Goal: Task Accomplishment & Management: Use online tool/utility

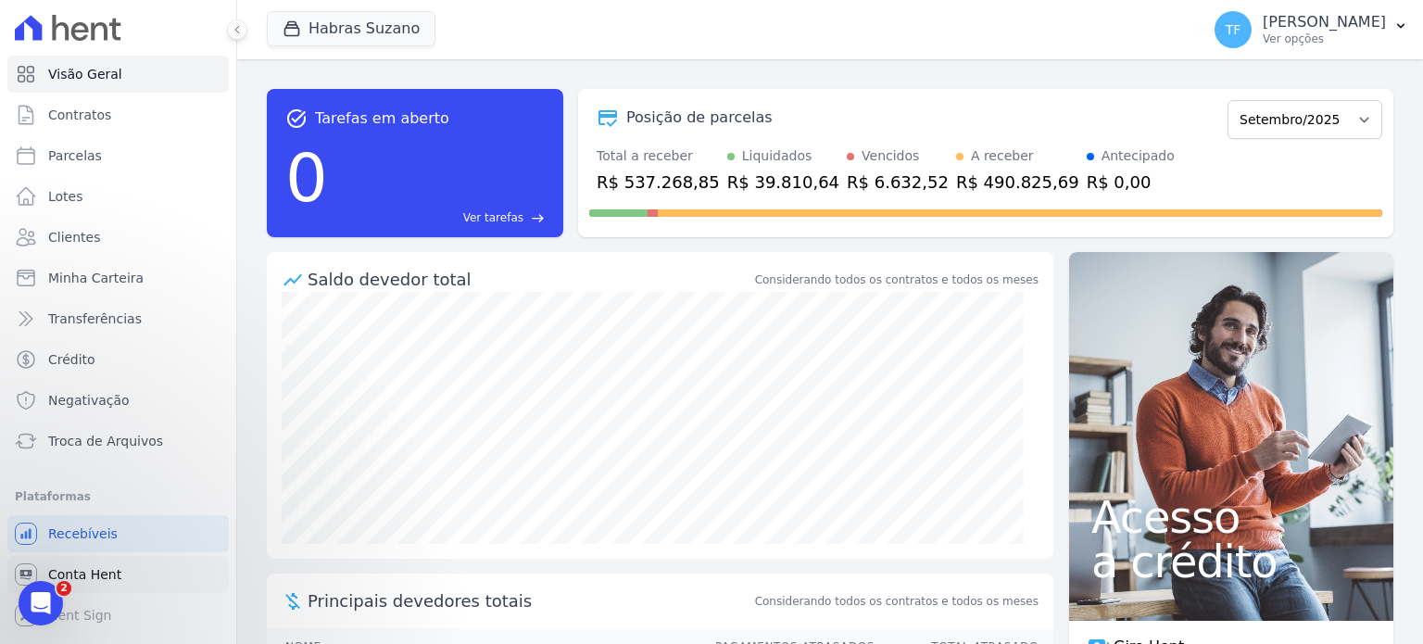
click at [119, 581] on link "Conta Hent" at bounding box center [117, 574] width 221 height 37
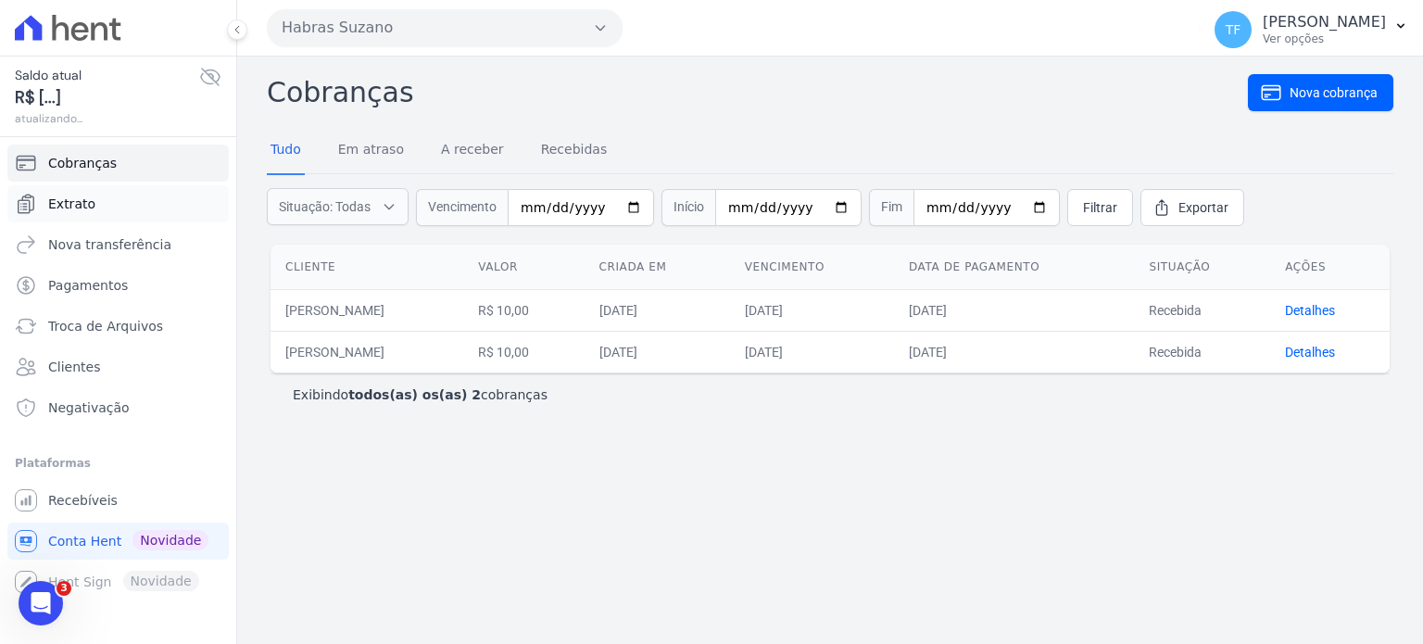
click at [113, 194] on link "Extrato" at bounding box center [117, 203] width 221 height 37
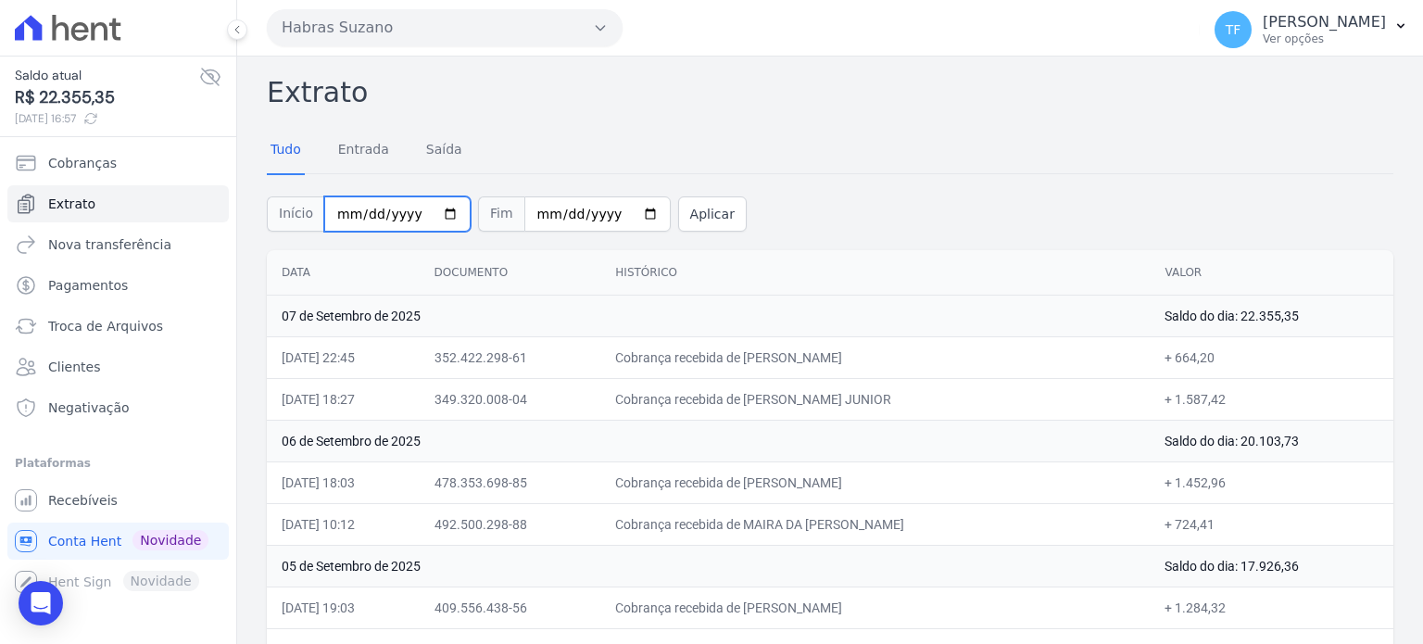
click at [448, 214] on input "[DATE]" at bounding box center [397, 213] width 146 height 35
click at [445, 212] on input "[DATE]" at bounding box center [397, 213] width 146 height 35
click at [372, 204] on input "[DATE]" at bounding box center [397, 213] width 146 height 35
click at [364, 207] on input "[DATE]" at bounding box center [397, 213] width 146 height 35
type input "[DATE]"
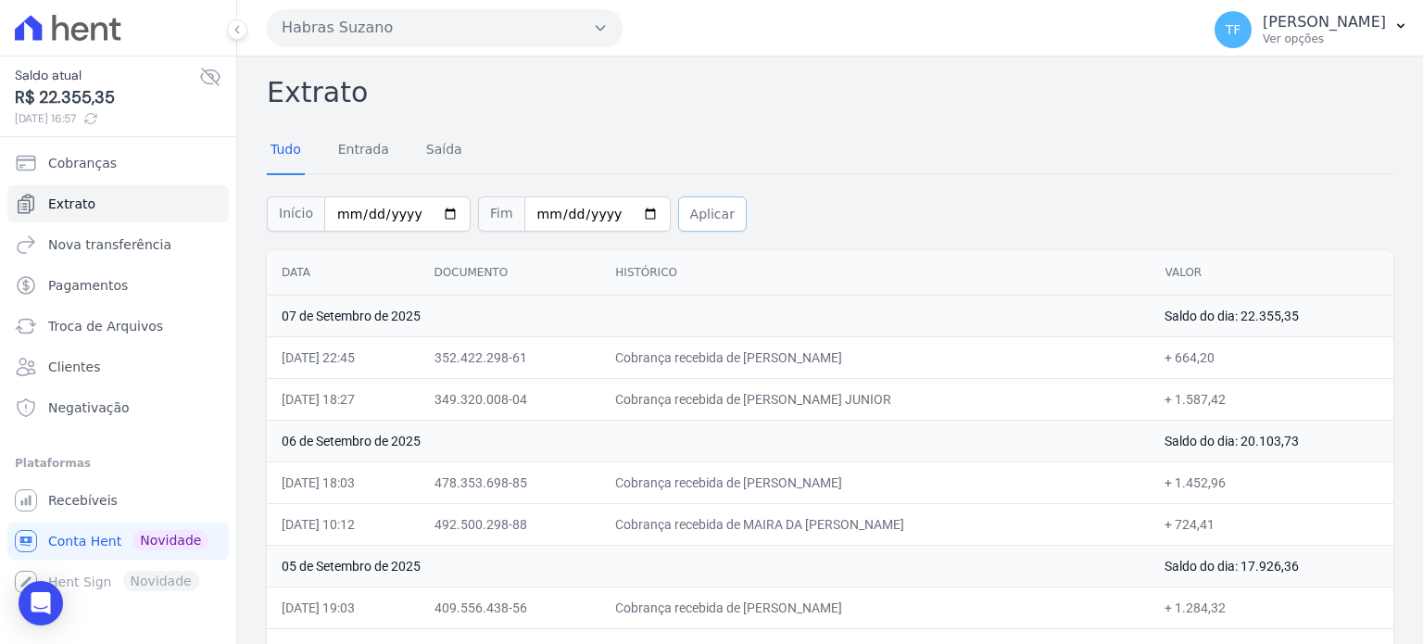
click at [678, 213] on button "Aplicar" at bounding box center [712, 213] width 69 height 35
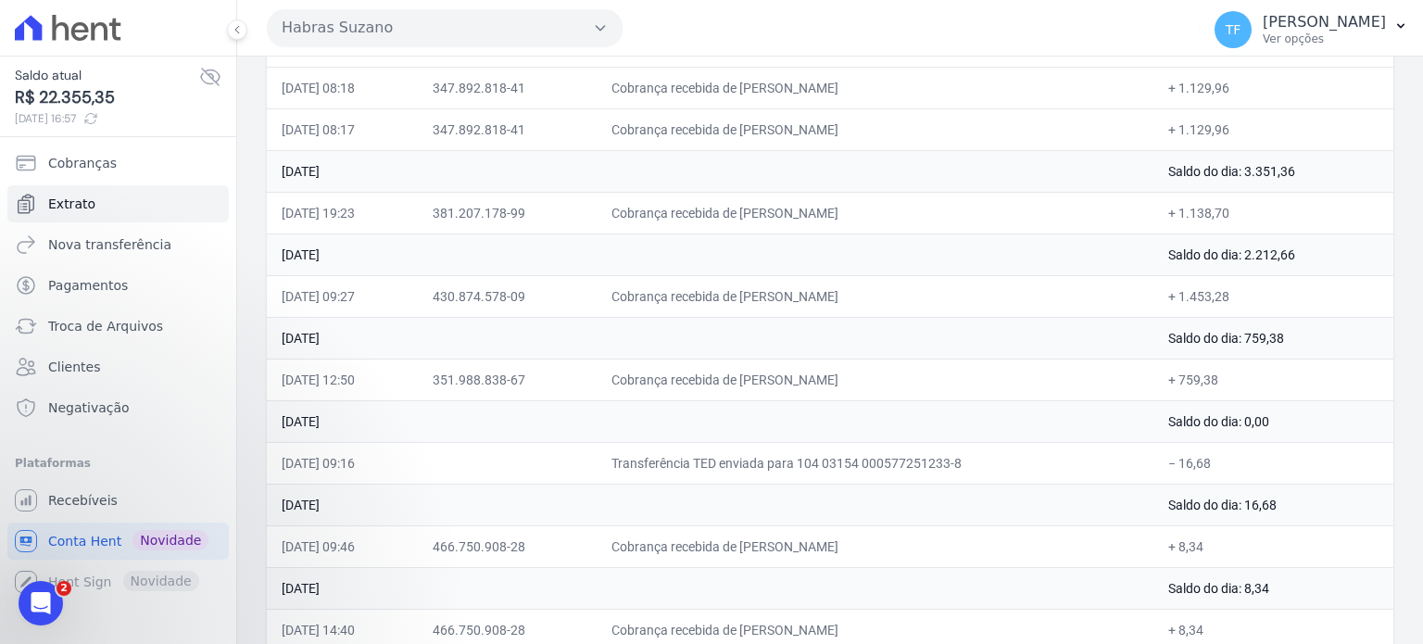
scroll to position [1489, 0]
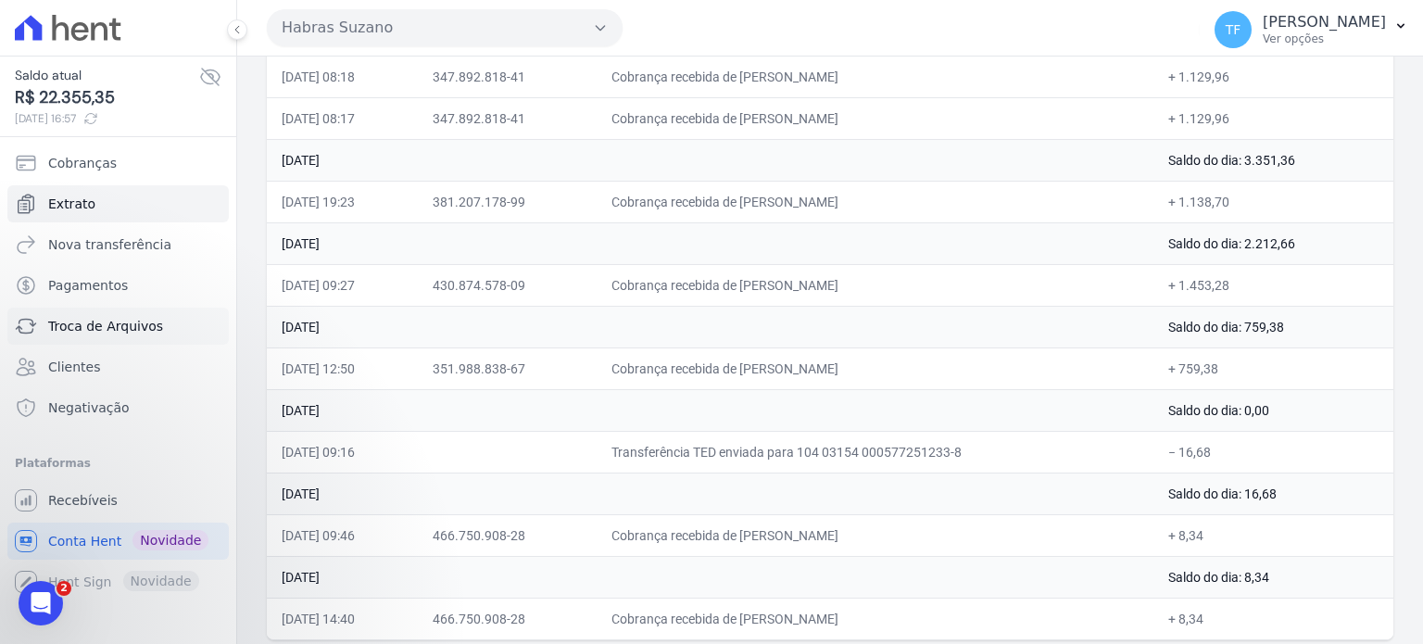
click at [109, 321] on span "Troca de Arquivos" at bounding box center [105, 326] width 115 height 19
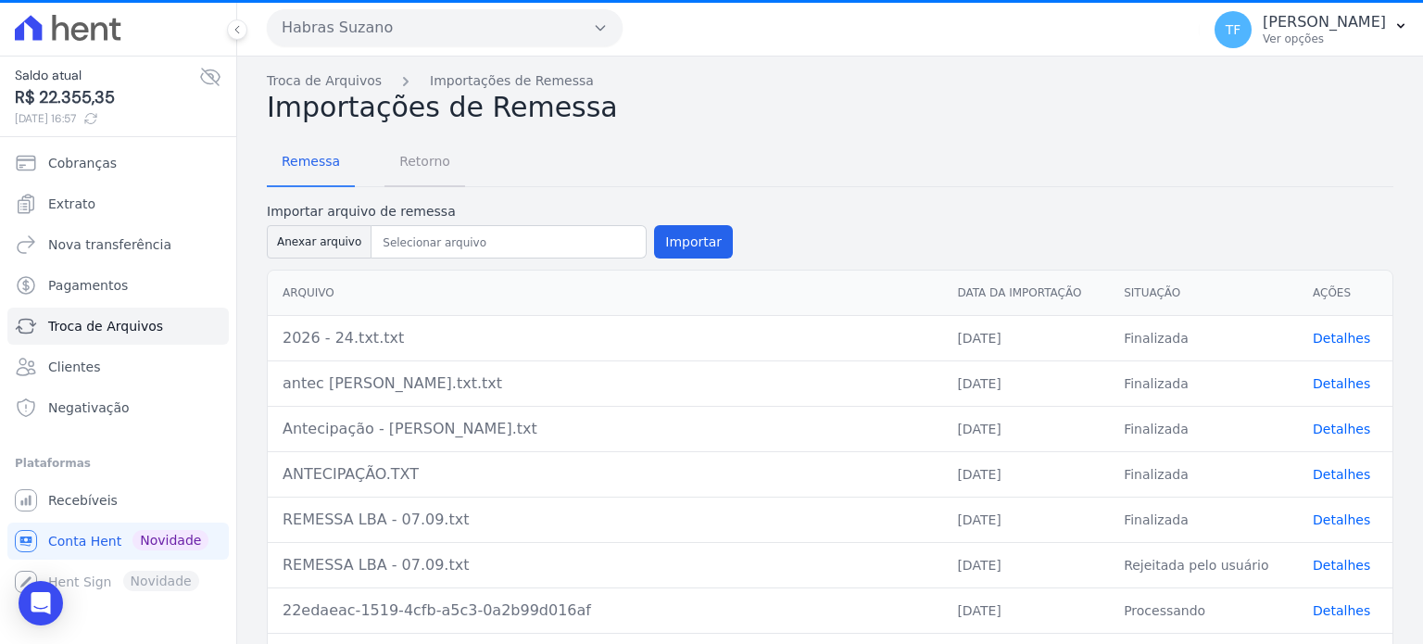
click at [428, 166] on span "Retorno" at bounding box center [424, 161] width 73 height 37
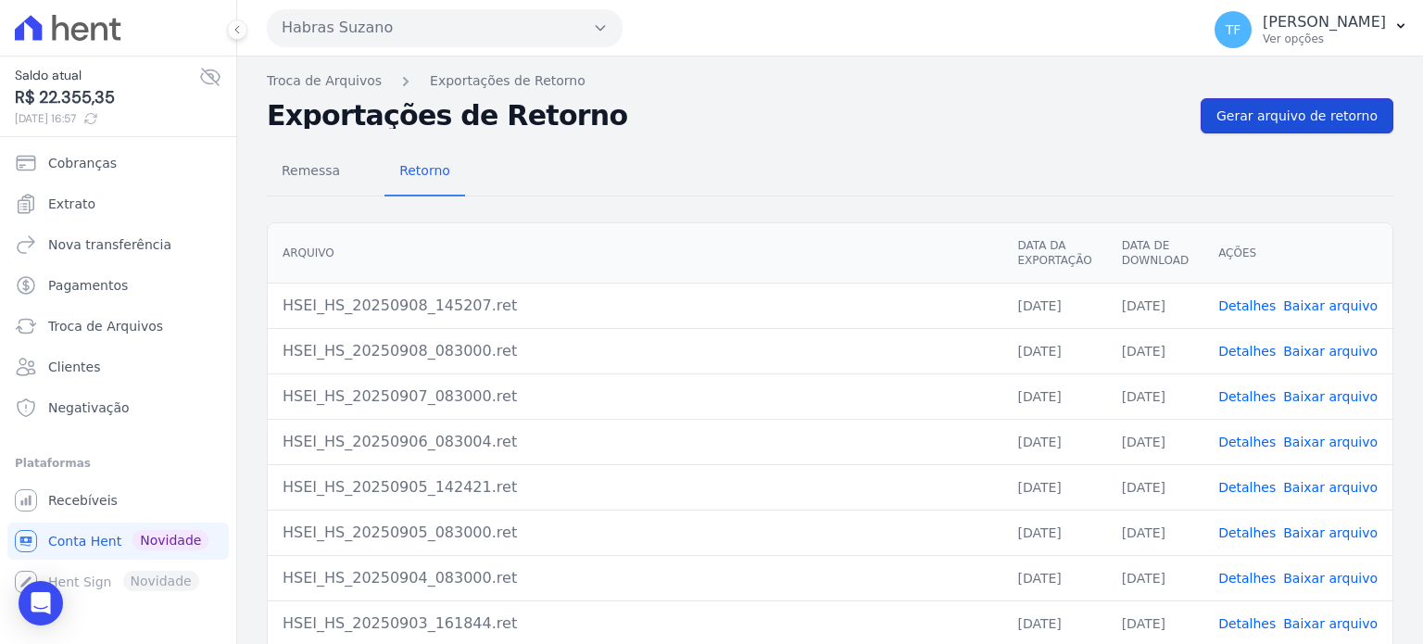
click at [1281, 113] on span "Gerar arquivo de retorno" at bounding box center [1296, 116] width 161 height 19
click at [100, 198] on link "Extrato" at bounding box center [117, 203] width 221 height 37
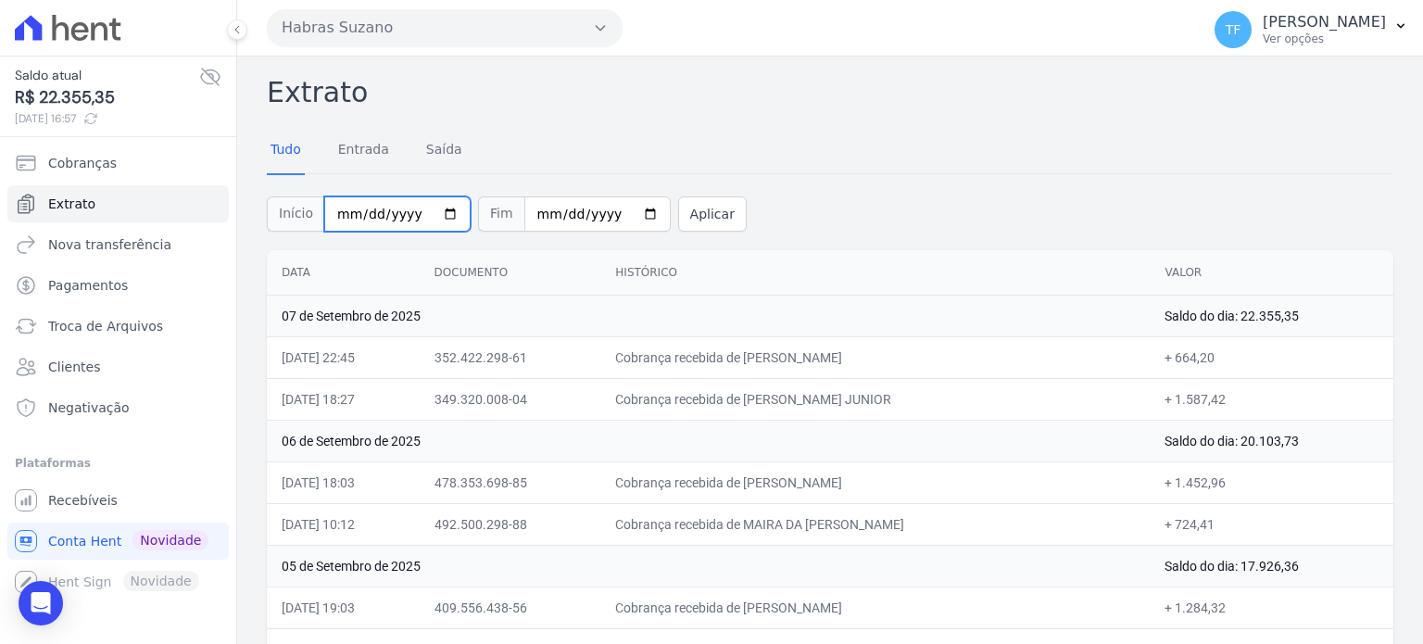
click at [433, 207] on input "[DATE]" at bounding box center [397, 213] width 146 height 35
type input "[DATE]"
click at [685, 210] on button "Aplicar" at bounding box center [712, 213] width 69 height 35
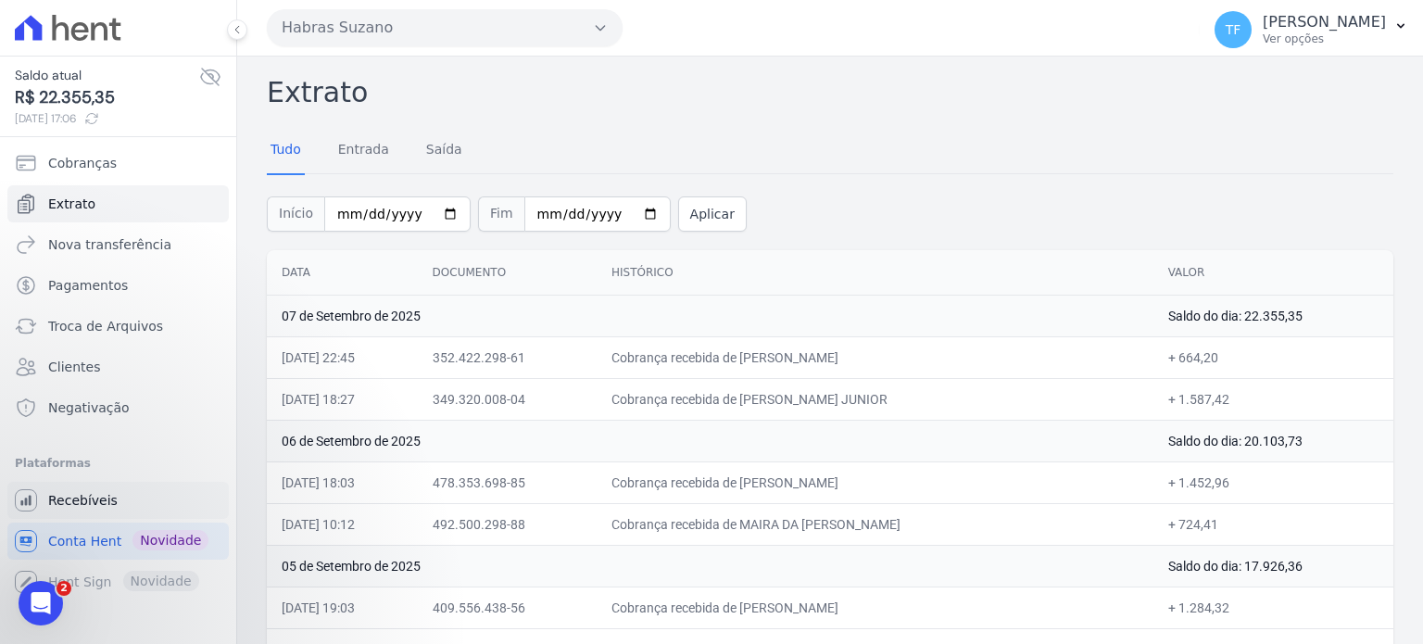
click at [100, 491] on span "Recebíveis" at bounding box center [82, 500] width 69 height 19
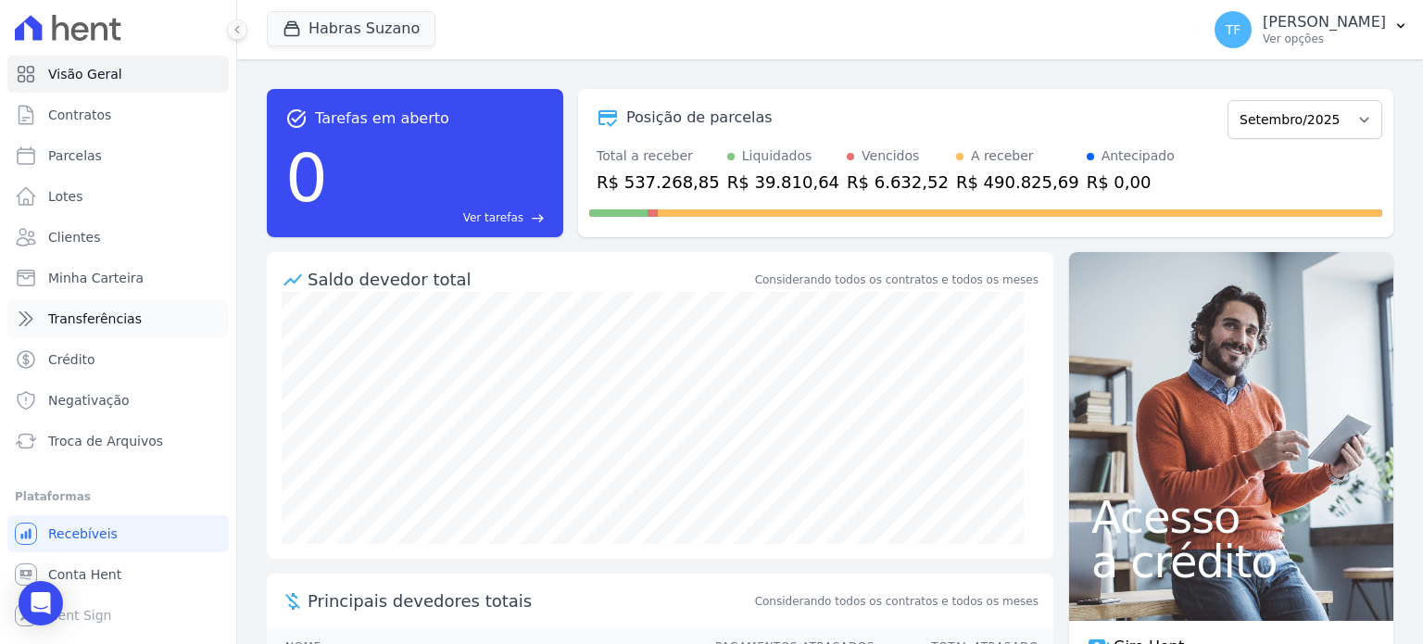
click at [105, 314] on span "Transferências" at bounding box center [95, 318] width 94 height 19
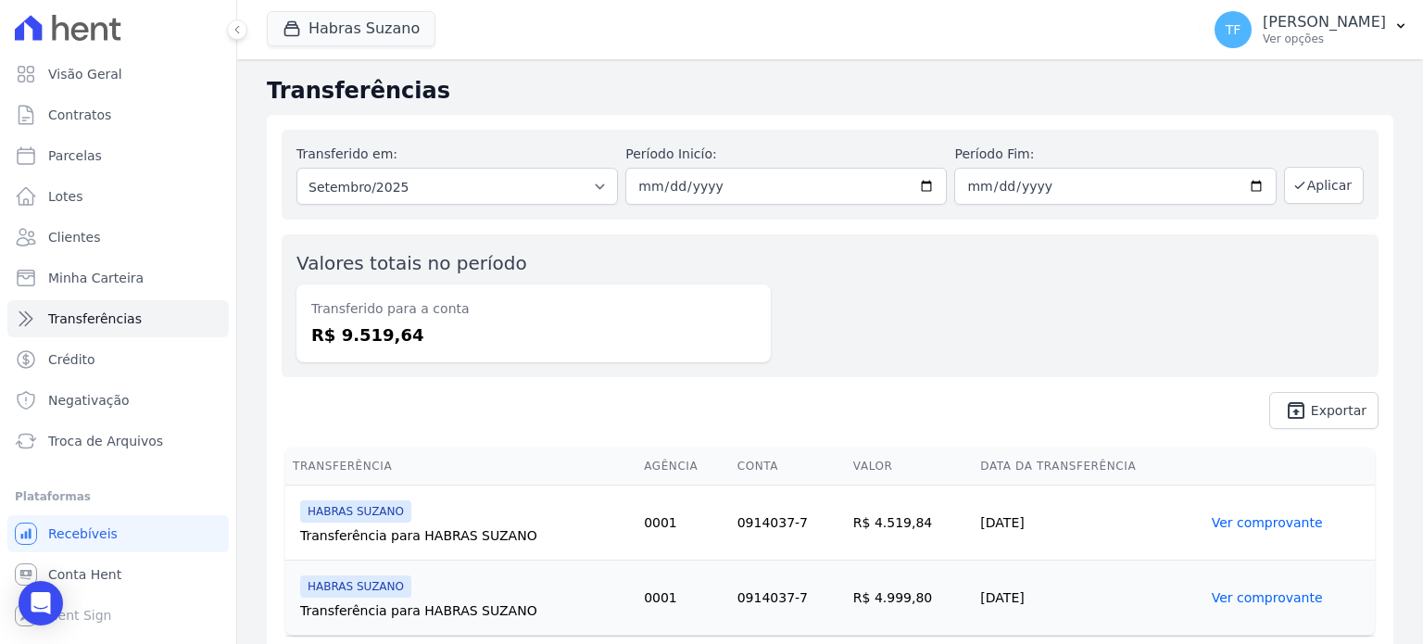
scroll to position [51, 0]
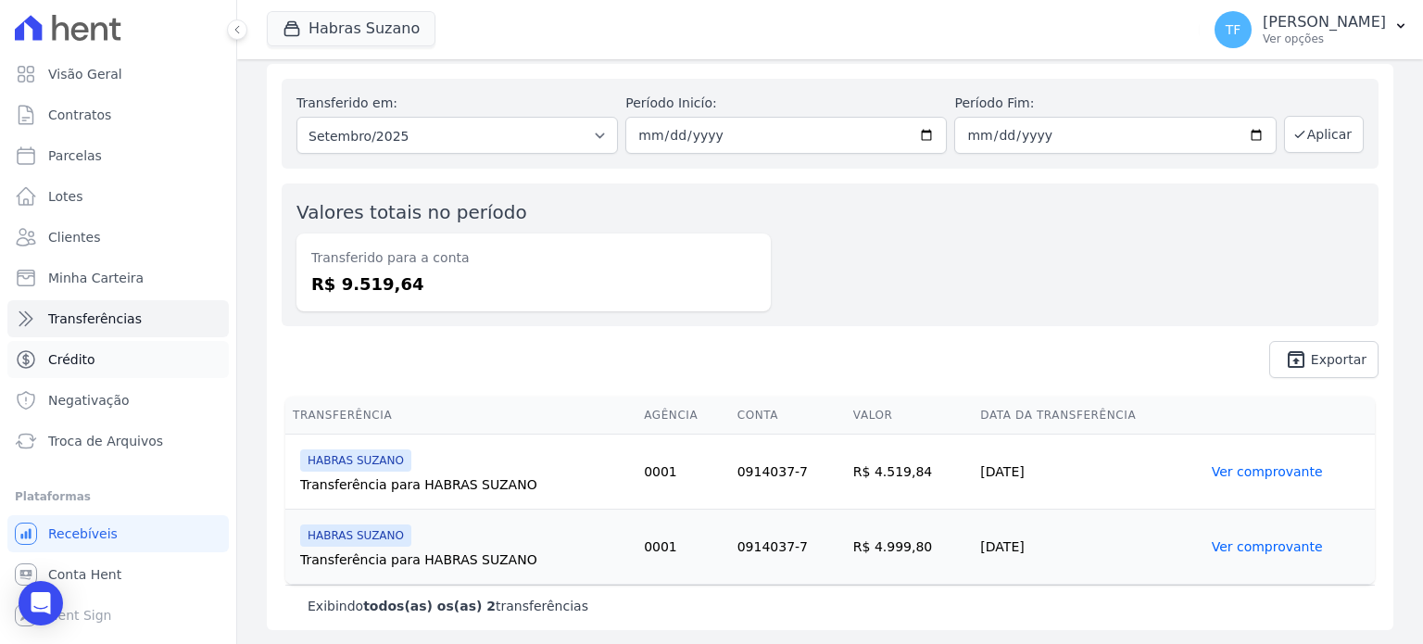
click at [64, 358] on span "Crédito" at bounding box center [71, 359] width 47 height 19
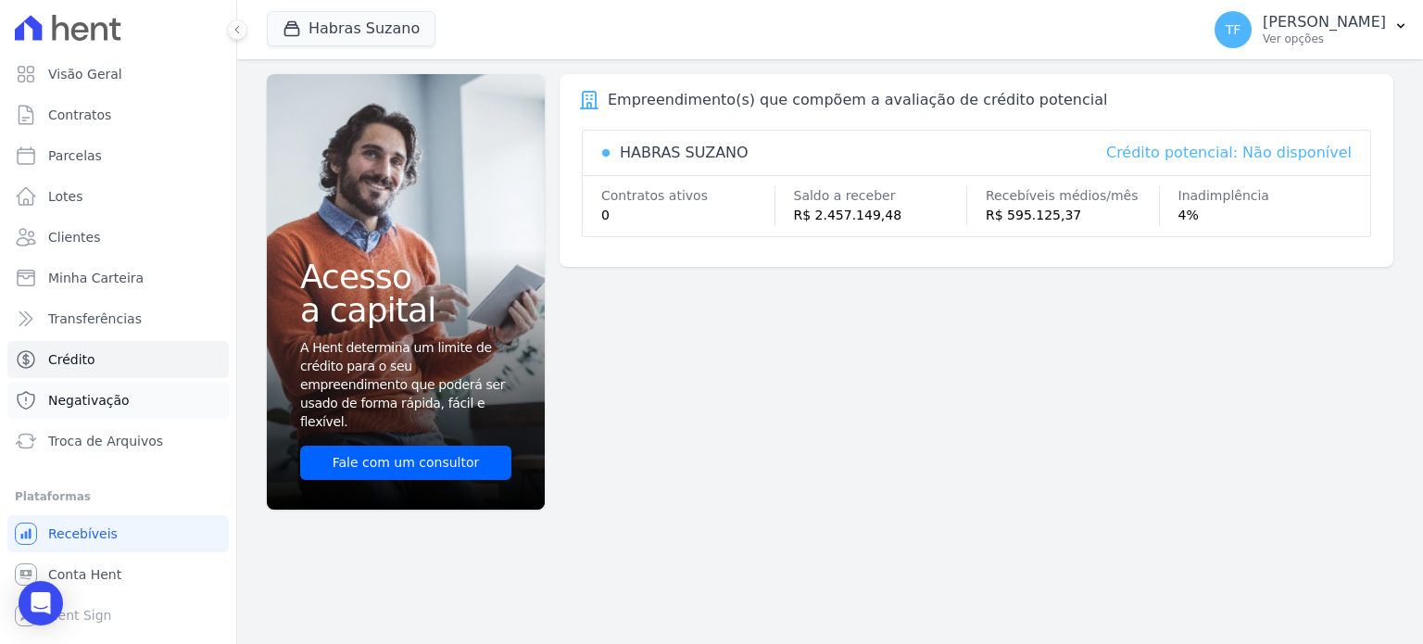
click at [79, 402] on span "Negativação" at bounding box center [89, 400] width 82 height 19
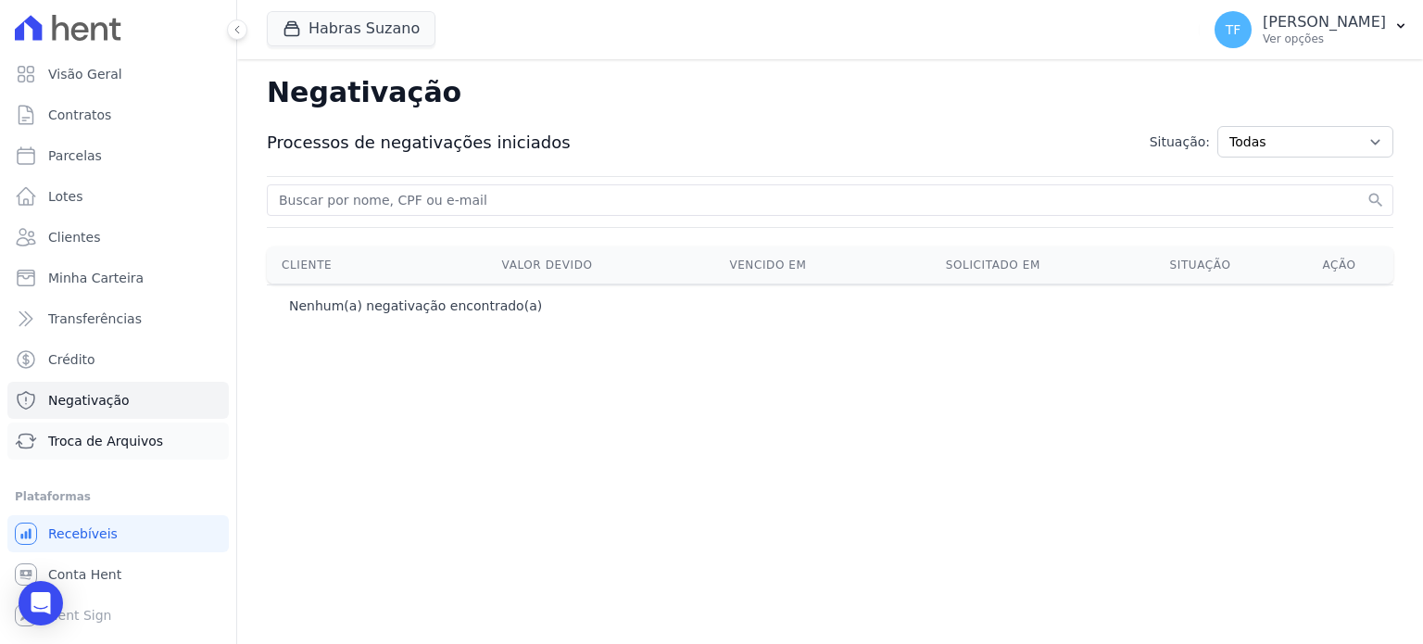
click at [110, 432] on span "Troca de Arquivos" at bounding box center [105, 441] width 115 height 19
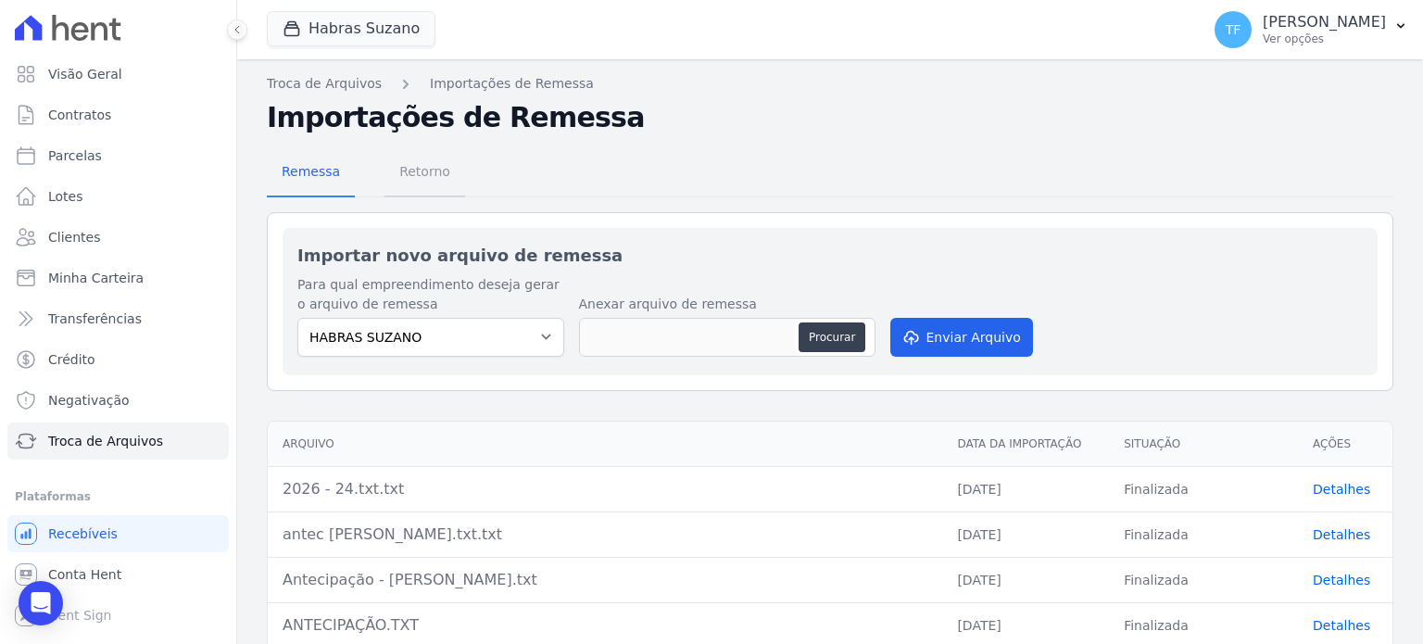
click at [416, 165] on span "Retorno" at bounding box center [424, 171] width 73 height 37
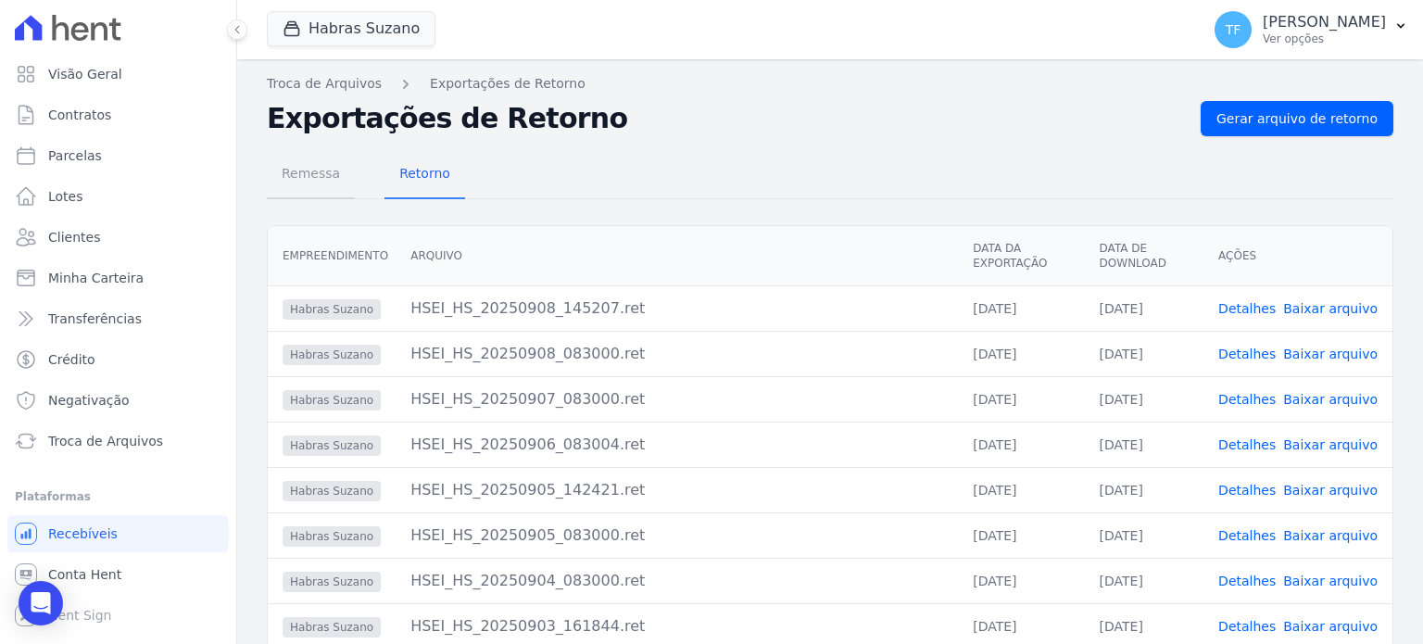
click at [300, 168] on span "Remessa" at bounding box center [310, 173] width 81 height 37
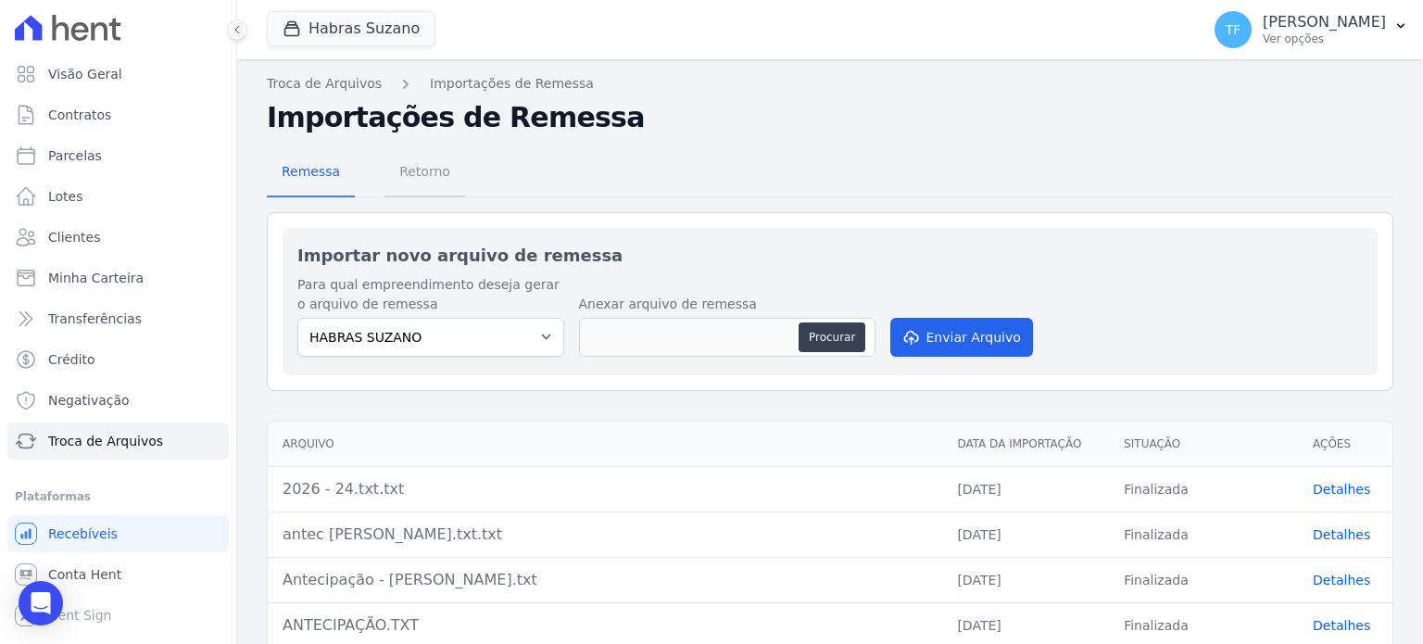
click at [408, 164] on span "Retorno" at bounding box center [424, 171] width 73 height 37
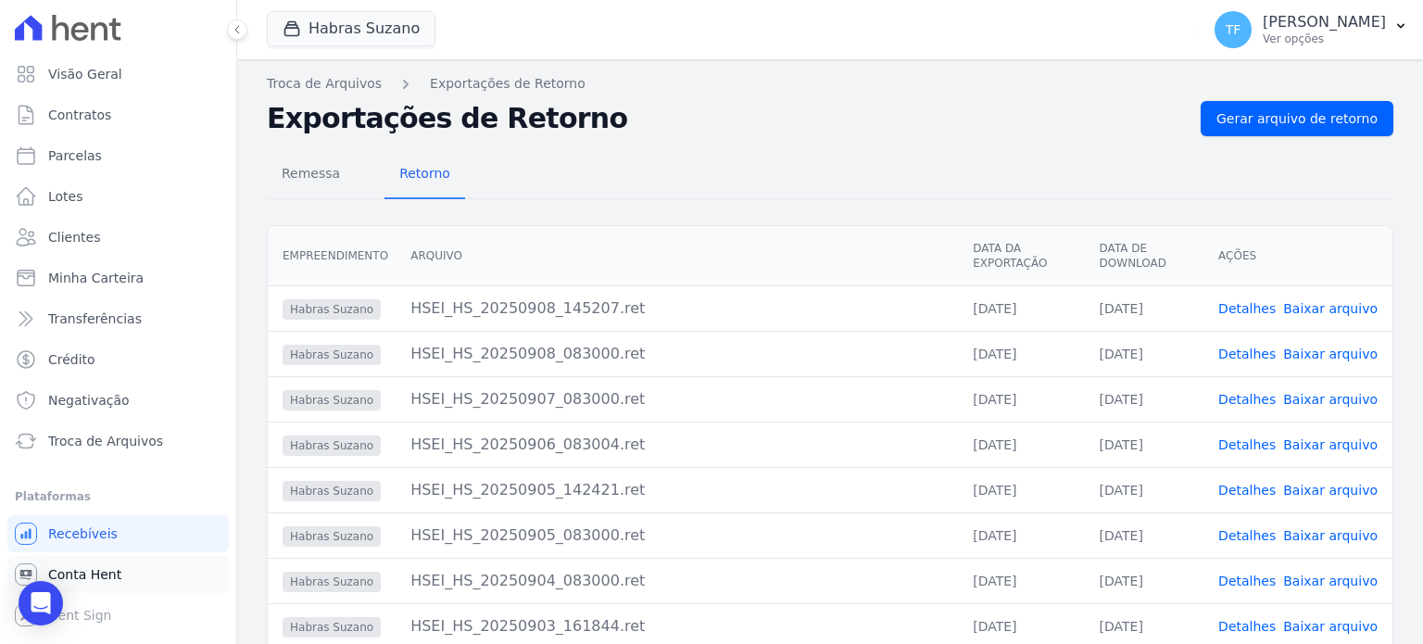
click at [92, 581] on span "Conta Hent" at bounding box center [84, 574] width 73 height 19
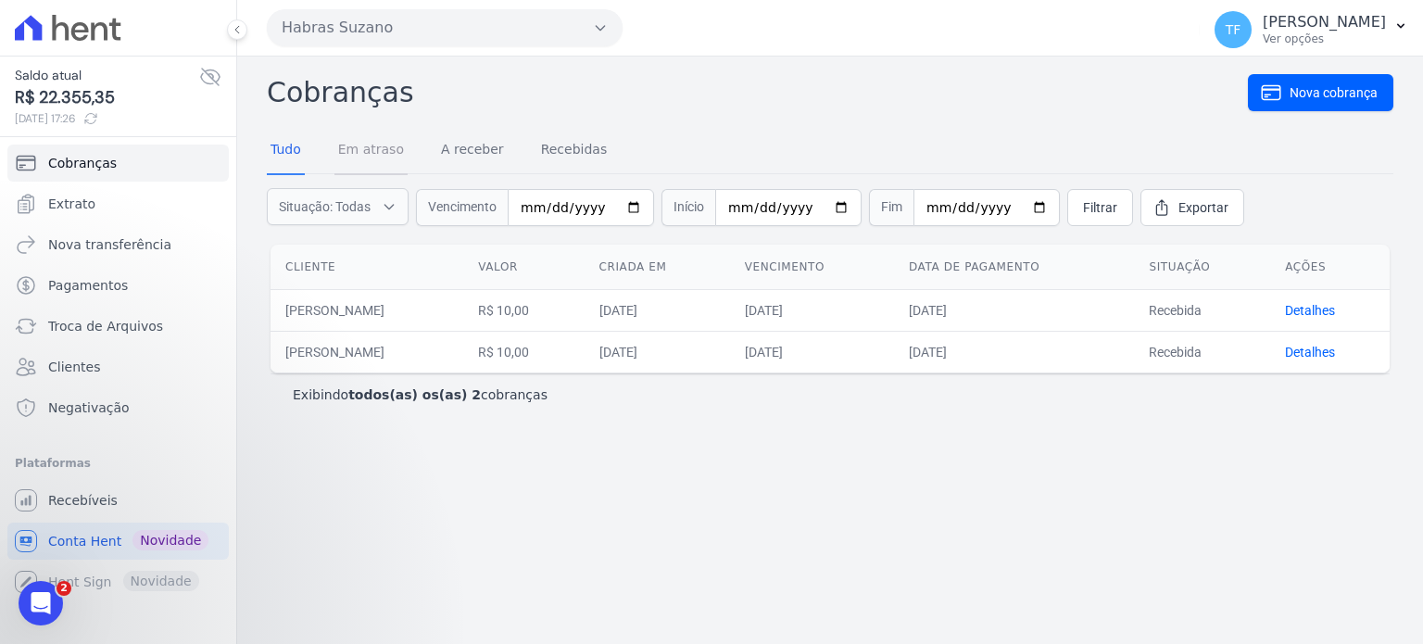
click at [359, 157] on link "Em atraso" at bounding box center [370, 151] width 73 height 48
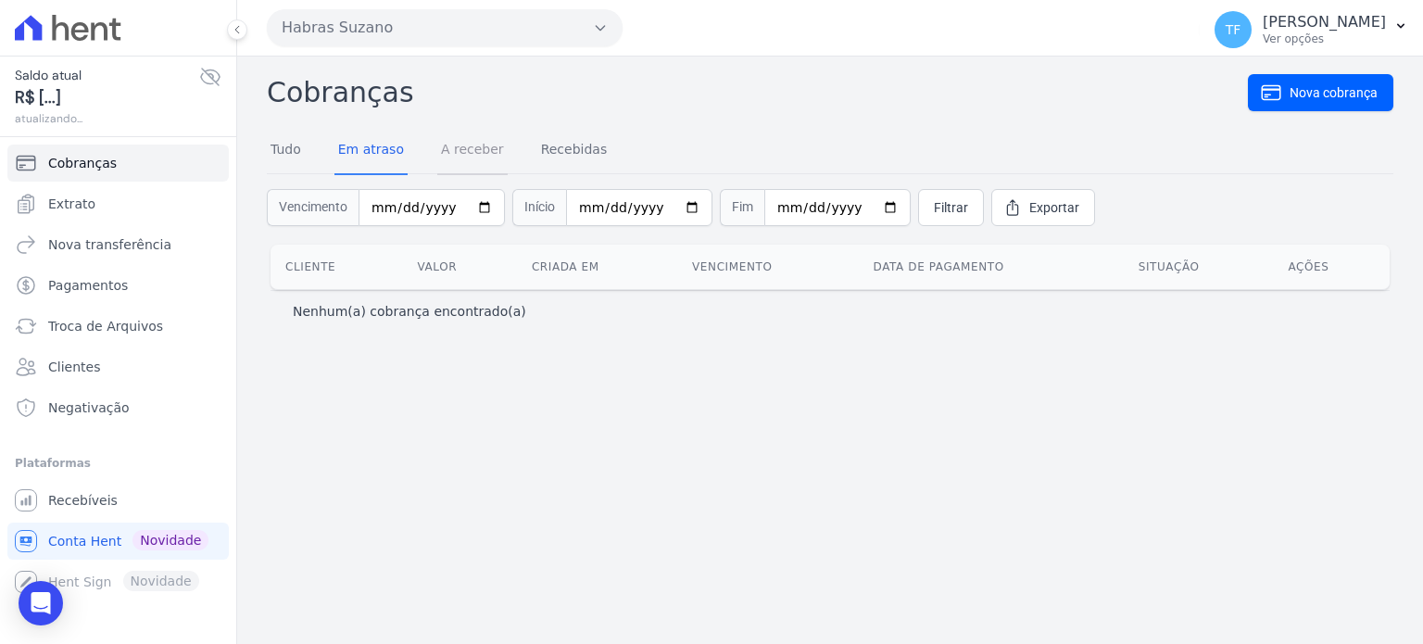
click at [438, 162] on link "A receber" at bounding box center [472, 151] width 70 height 48
click at [539, 152] on link "Recebidas" at bounding box center [574, 151] width 74 height 48
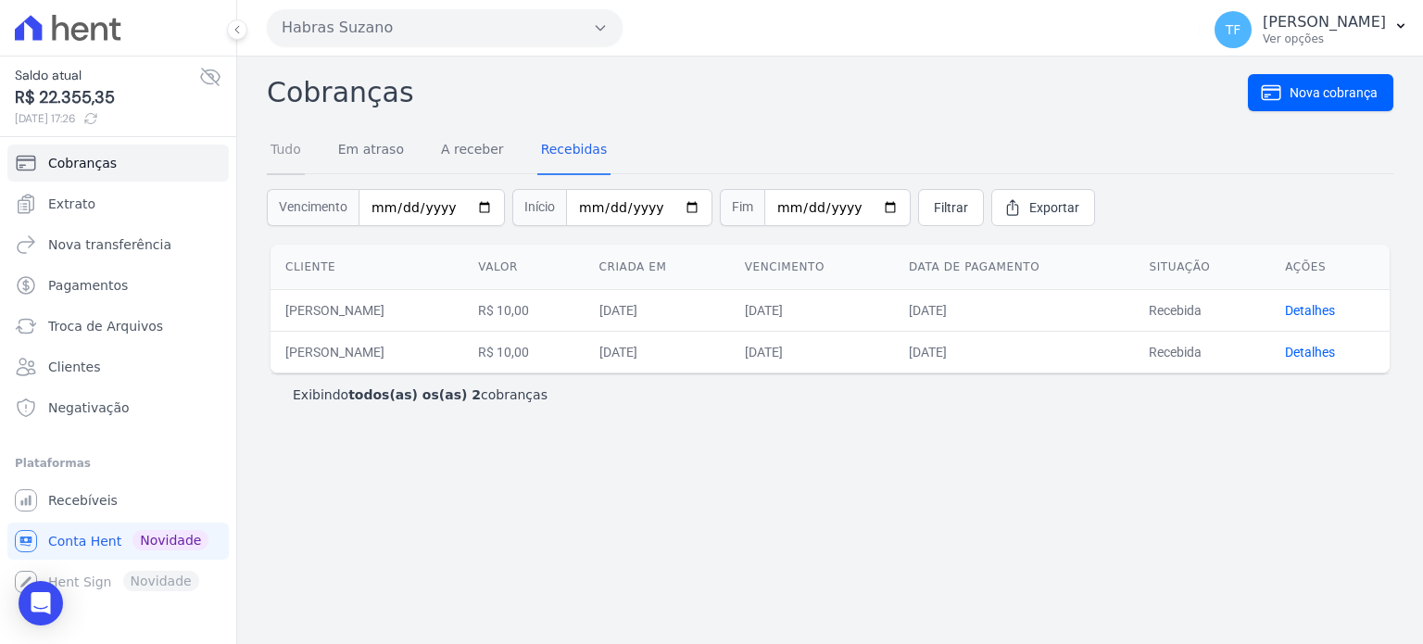
click at [284, 149] on link "Tudo" at bounding box center [286, 151] width 38 height 48
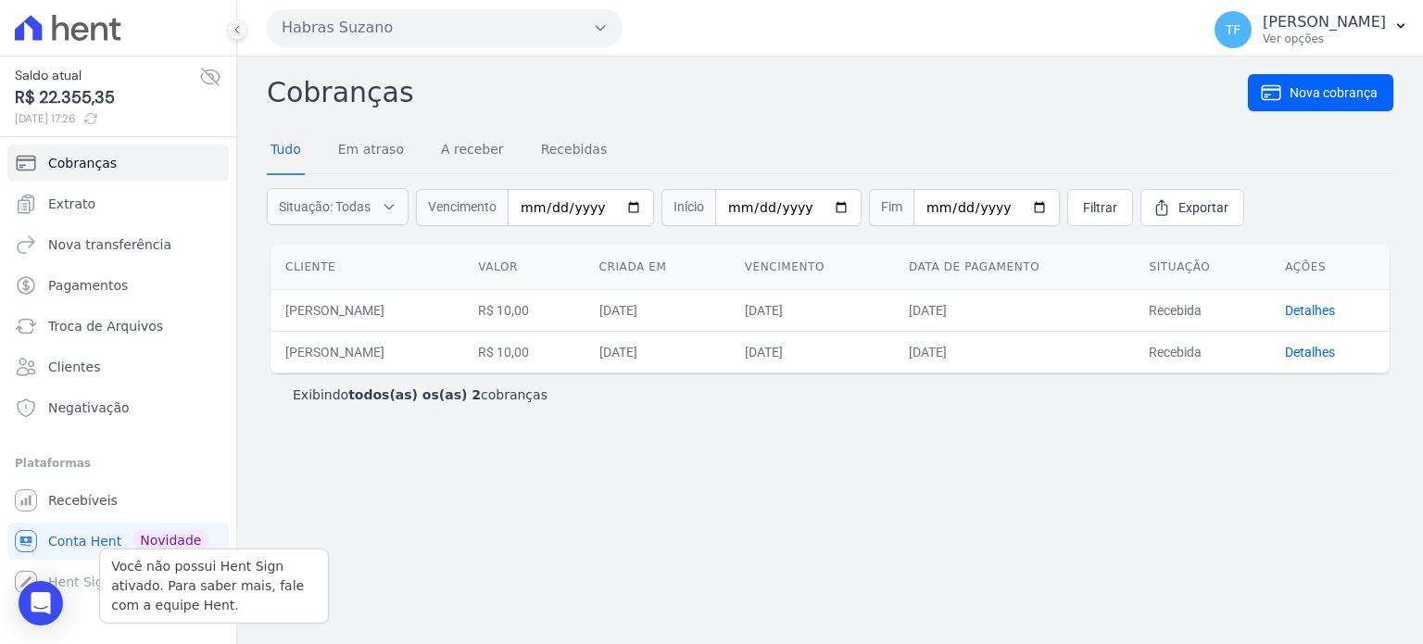
click at [70, 584] on div "Você não possui Hent Sign ativado. Para saber mais, fale com a equipe Hent. Hen…" at bounding box center [117, 581] width 221 height 37
click at [101, 491] on span "Recebíveis" at bounding box center [82, 500] width 69 height 19
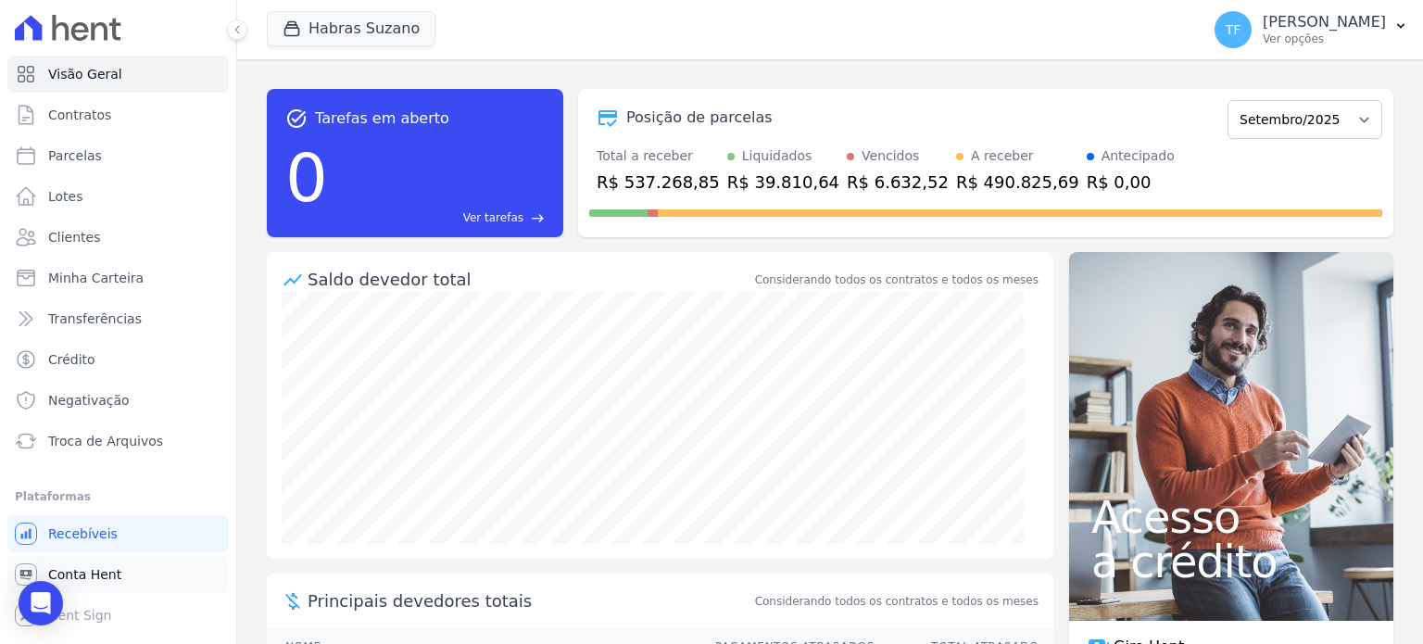
click at [115, 580] on link "Conta Hent" at bounding box center [117, 574] width 221 height 37
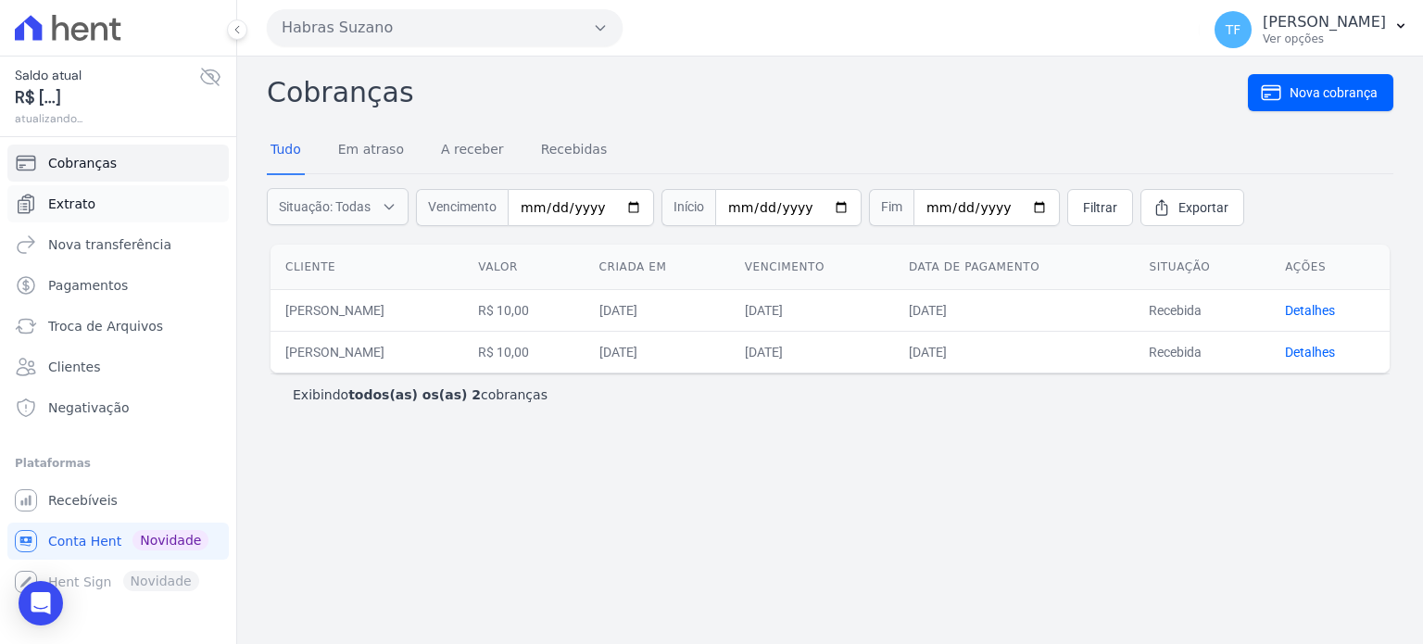
click at [90, 205] on link "Extrato" at bounding box center [117, 203] width 221 height 37
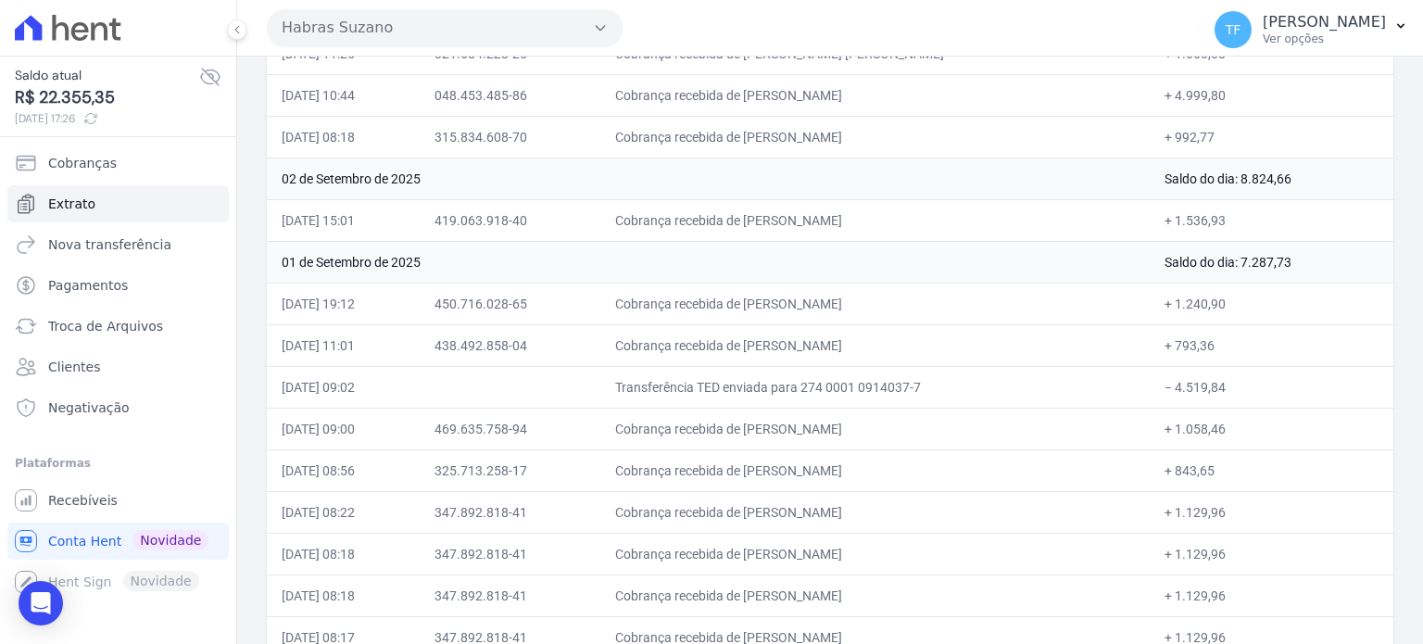
scroll to position [992, 0]
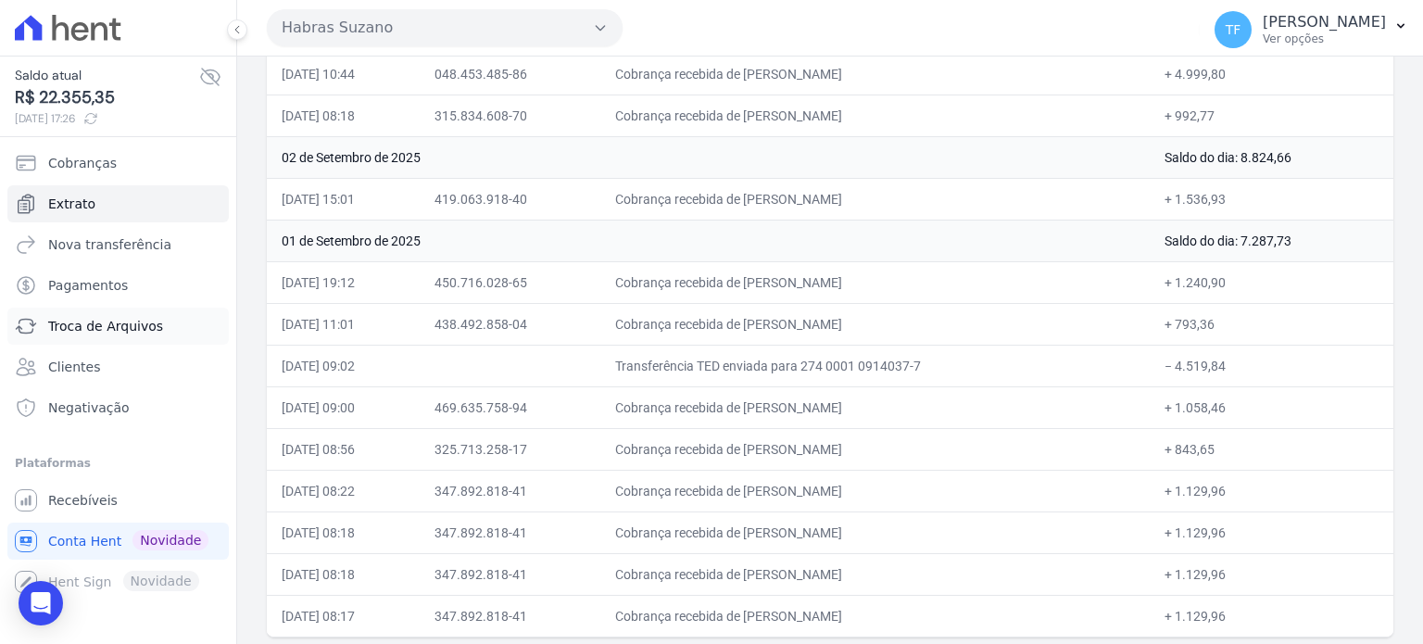
click at [135, 332] on span "Troca de Arquivos" at bounding box center [105, 326] width 115 height 19
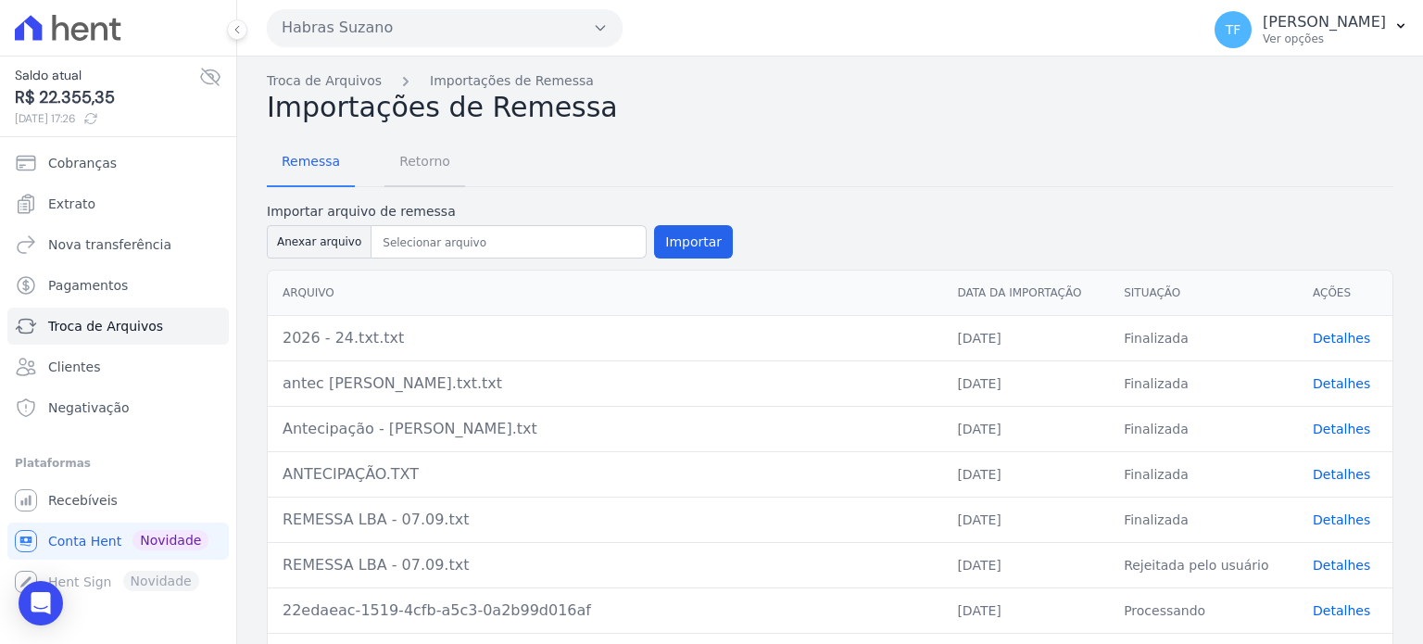
click at [433, 170] on span "Retorno" at bounding box center [424, 161] width 73 height 37
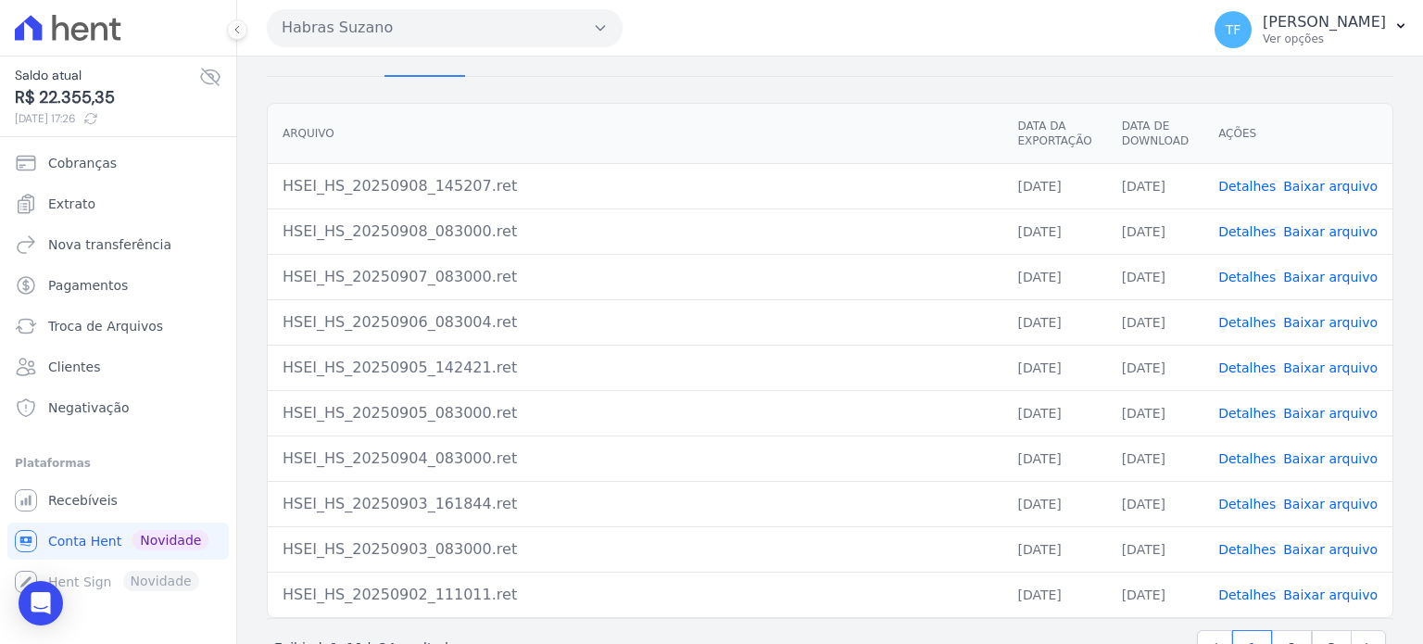
scroll to position [169, 0]
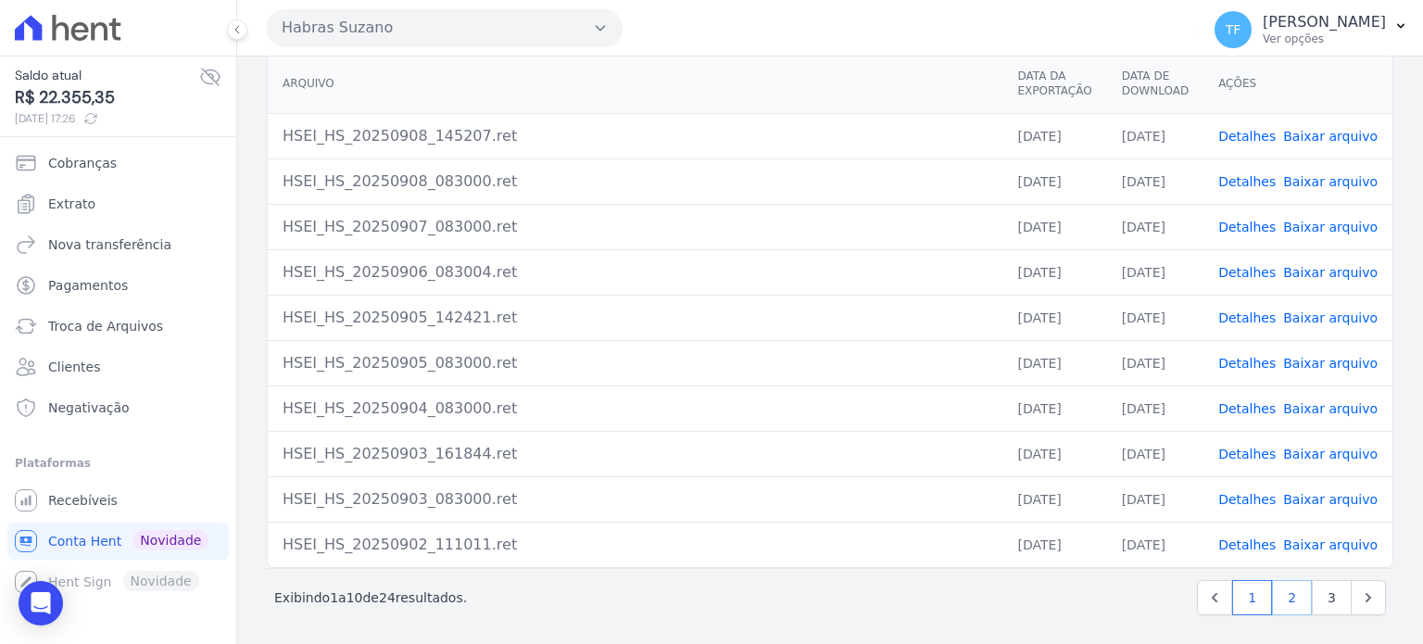
click at [1280, 598] on link "2" at bounding box center [1292, 597] width 40 height 35
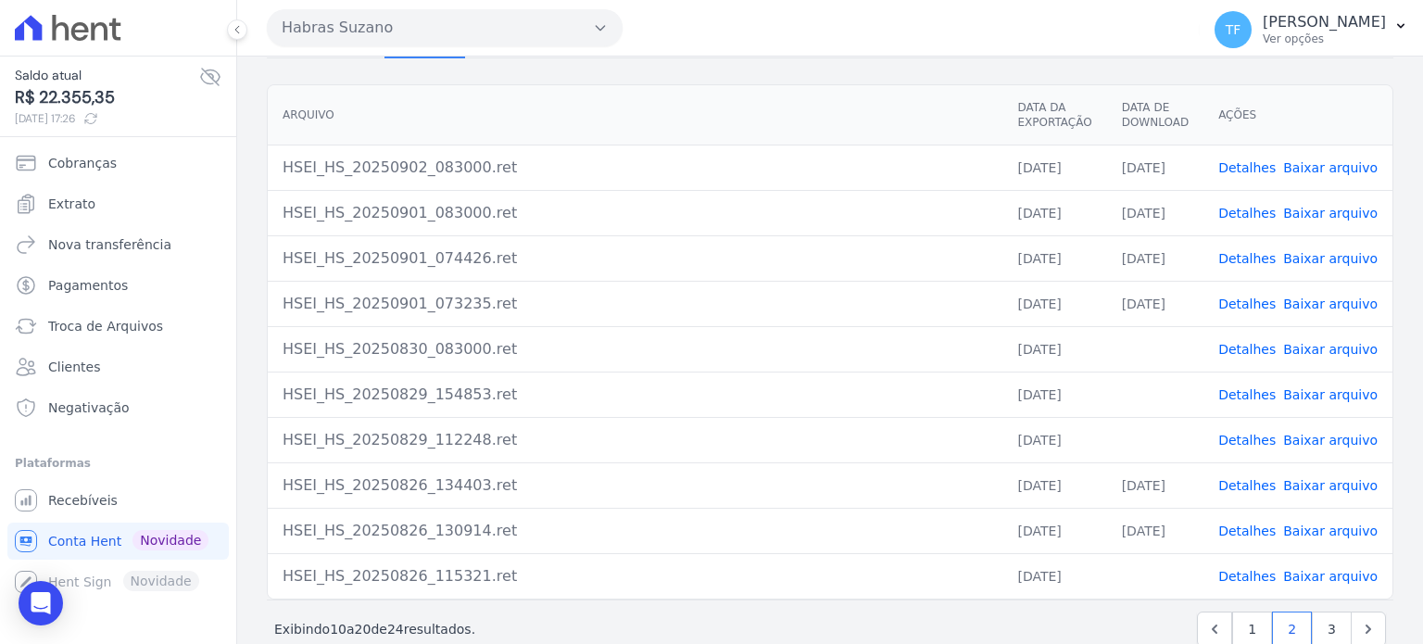
scroll to position [141, 0]
click at [1248, 349] on link "Detalhes" at bounding box center [1246, 346] width 57 height 15
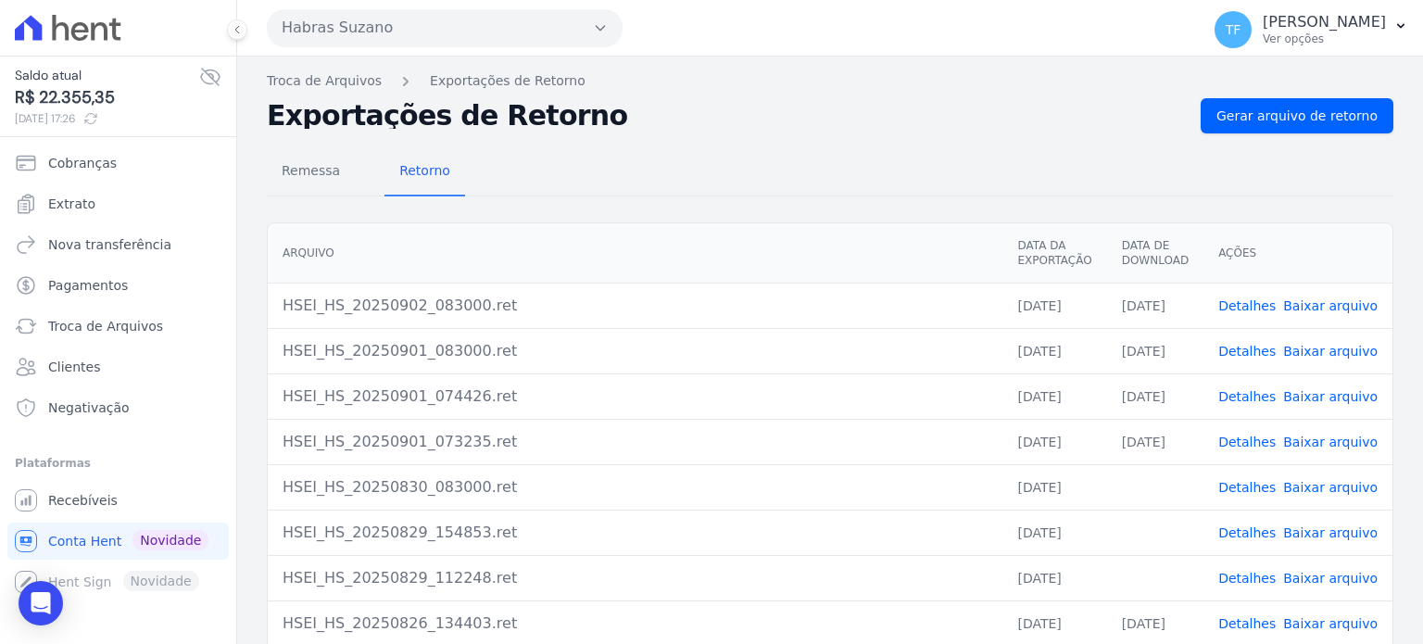
click at [1242, 525] on link "Detalhes" at bounding box center [1246, 532] width 57 height 15
click at [1238, 581] on link "Detalhes" at bounding box center [1246, 578] width 57 height 15
click at [1246, 439] on link "Detalhes" at bounding box center [1246, 441] width 57 height 15
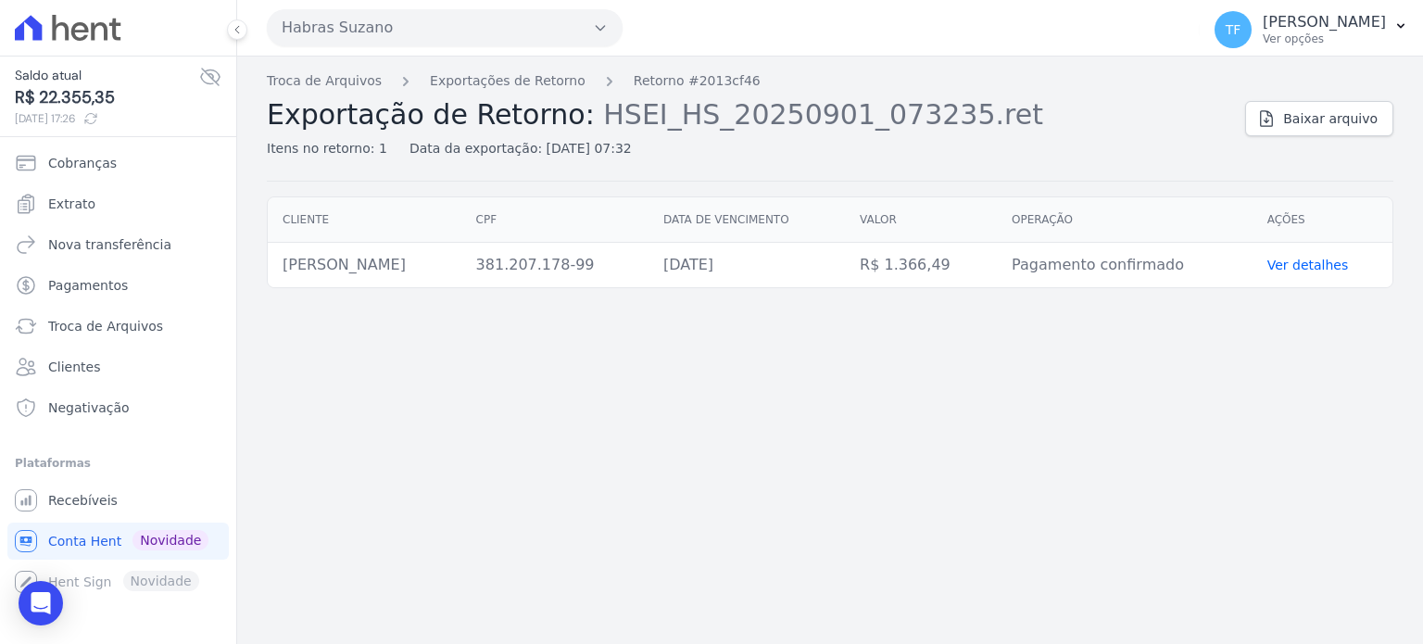
click at [1291, 266] on link "Ver detalhes" at bounding box center [1308, 264] width 82 height 15
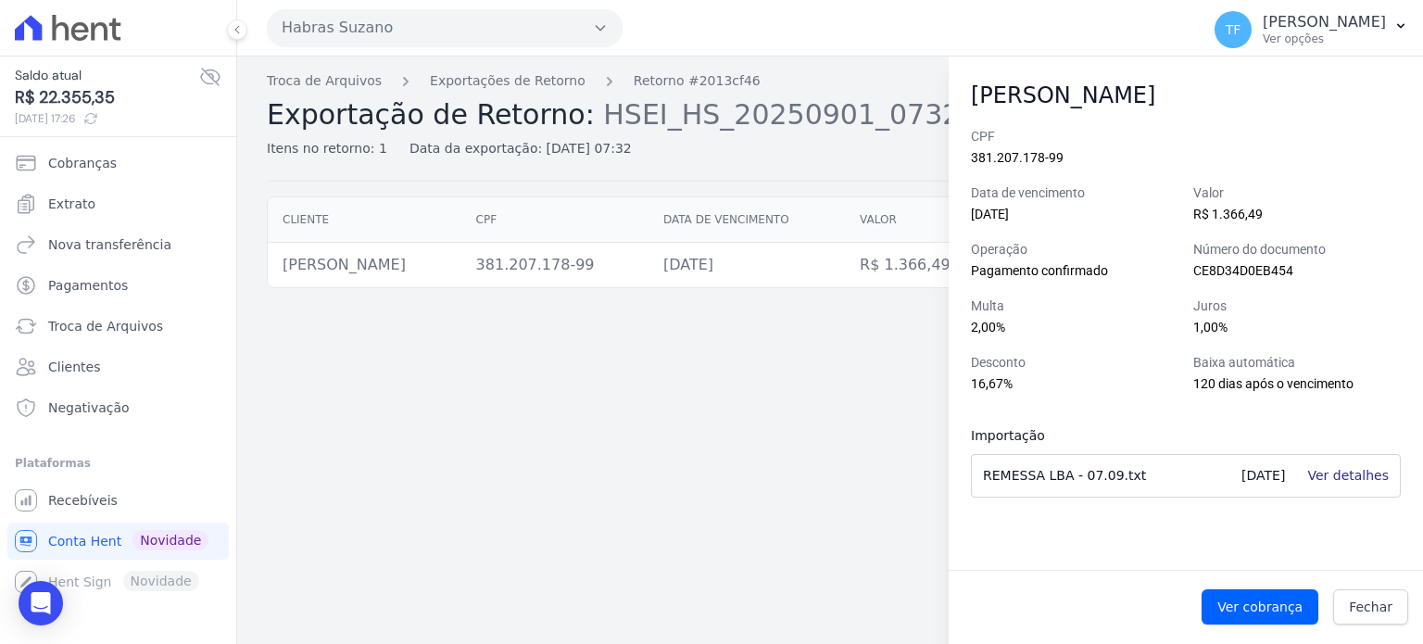
click at [1352, 476] on link "Ver detalhes" at bounding box center [1348, 475] width 82 height 15
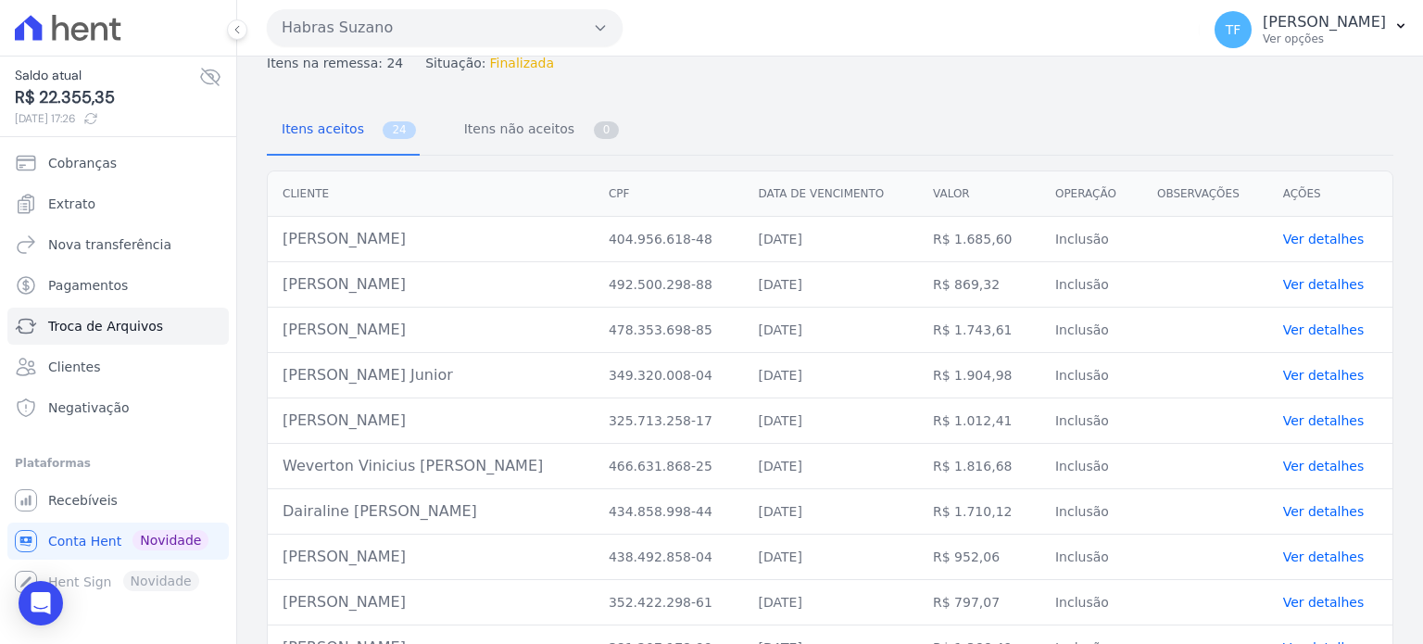
scroll to position [120, 0]
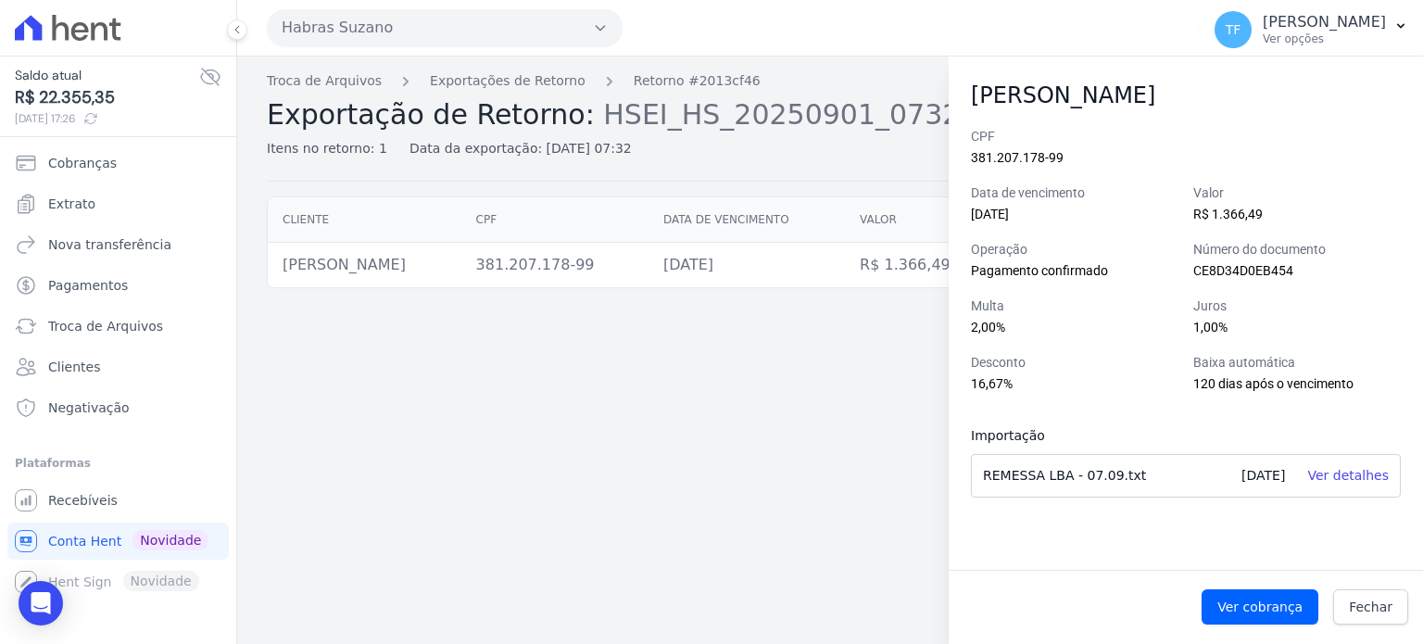
click at [539, 446] on div "Troca de Arquivos Exportações de Retorno Retorno #2013cf46 Exportação de Retorn…" at bounding box center [829, 349] width 1185 height 587
click at [1375, 617] on link "Fechar" at bounding box center [1370, 606] width 75 height 35
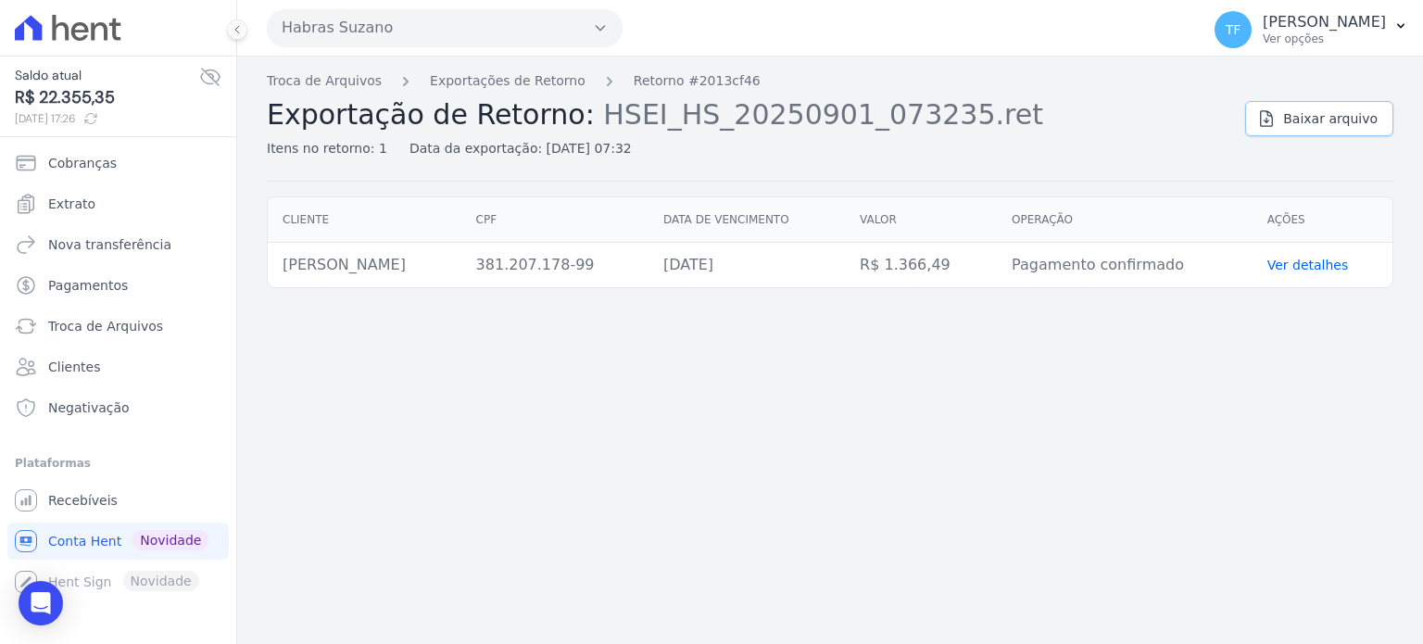
click at [1275, 119] on icon at bounding box center [1266, 118] width 19 height 19
click at [1323, 270] on link "Ver detalhes" at bounding box center [1308, 264] width 82 height 15
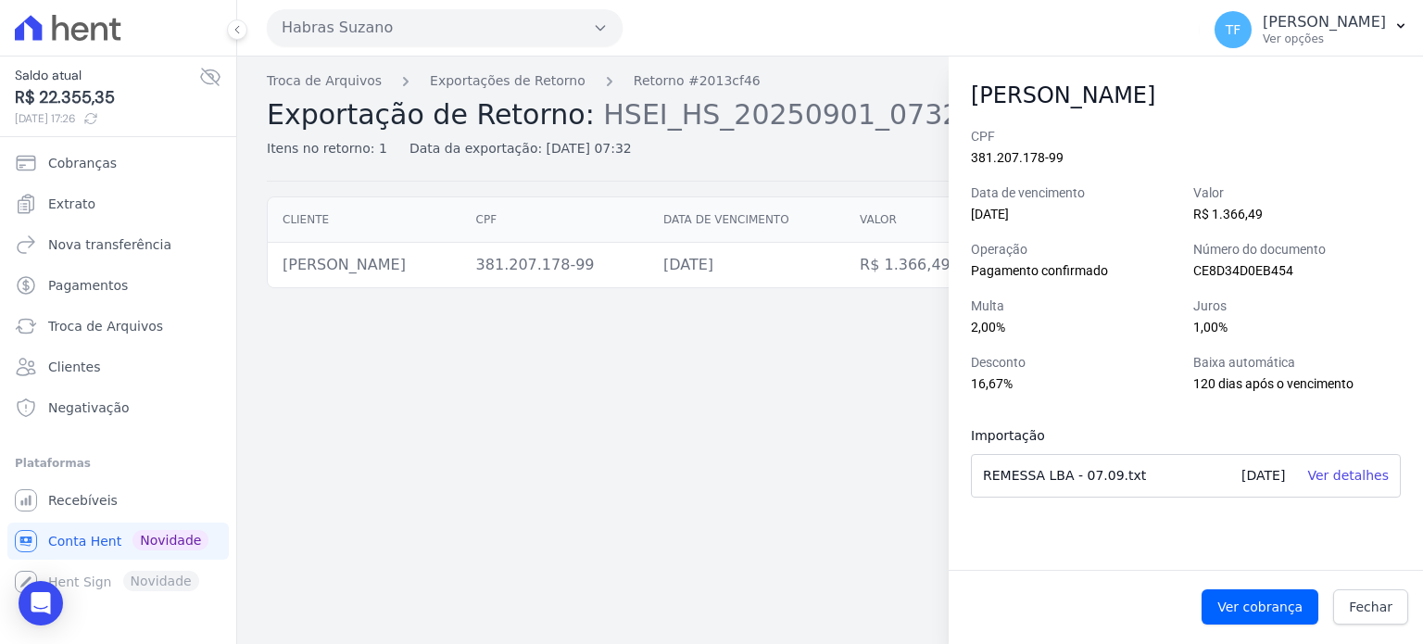
click at [831, 343] on div "Troca de Arquivos Exportações de Retorno Retorno #2013cf46 Exportação de Retorn…" at bounding box center [829, 349] width 1185 height 587
click at [1388, 603] on span "Fechar" at bounding box center [1370, 606] width 44 height 19
